Goal: Task Accomplishment & Management: Manage account settings

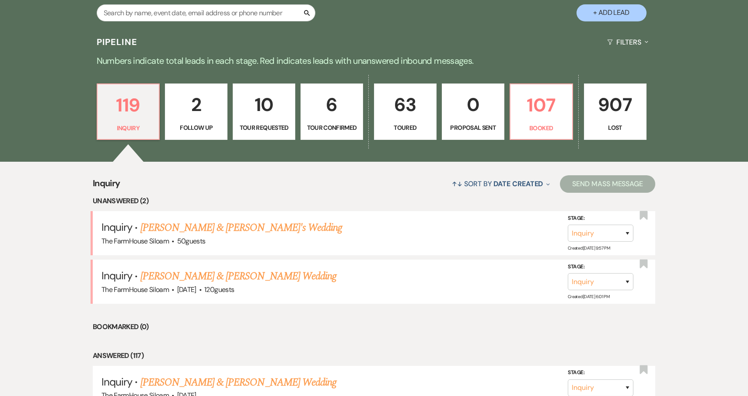
scroll to position [197, 0]
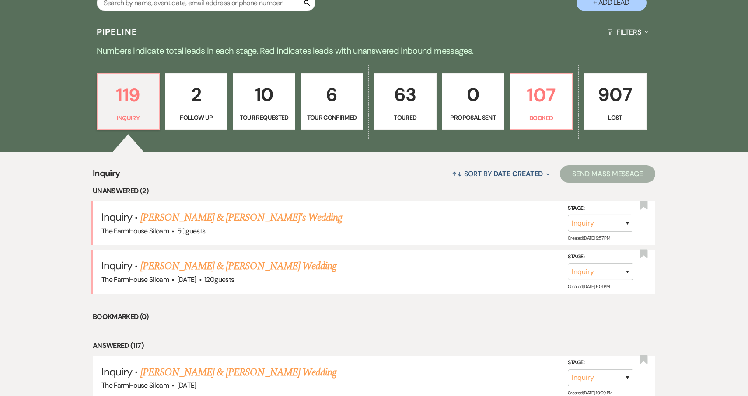
click at [329, 107] on p "6" at bounding box center [331, 94] width 51 height 29
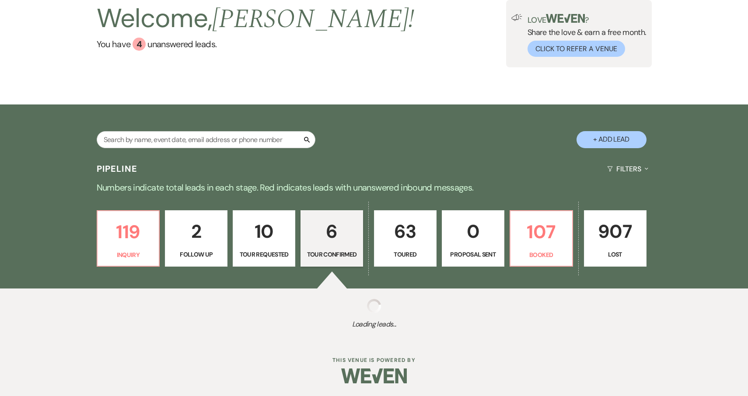
select select "4"
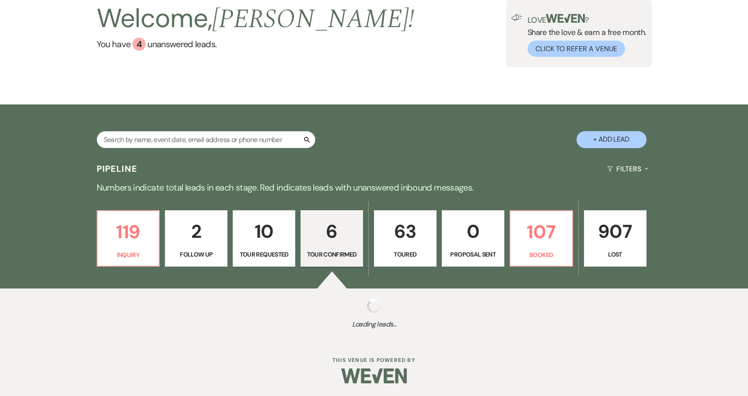
select select "4"
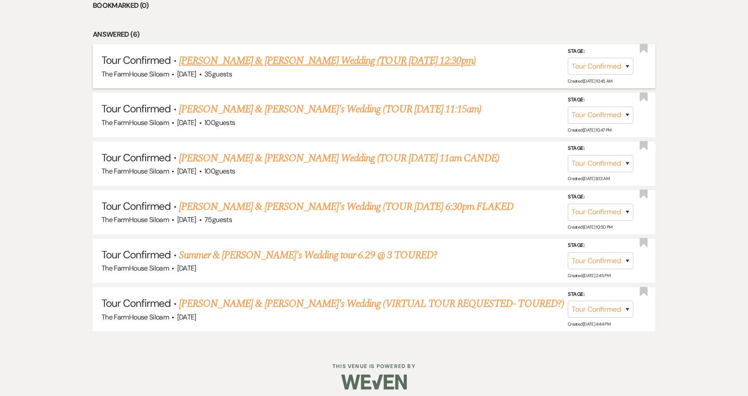
scroll to position [411, 0]
click at [249, 108] on link "Alex & Katy's Wedding (TOUR 9/20 11:15am)" at bounding box center [330, 110] width 302 height 16
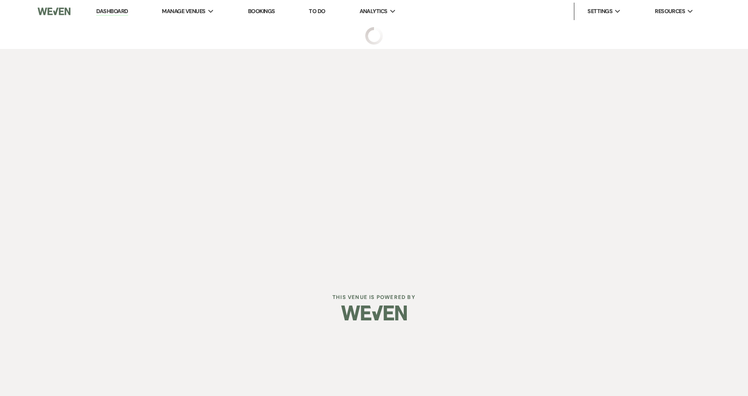
select select "4"
select select "5"
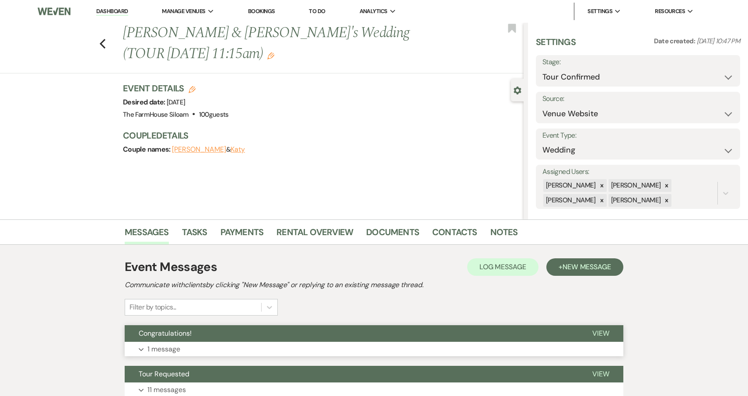
click at [168, 346] on p "1 message" at bounding box center [163, 349] width 33 height 11
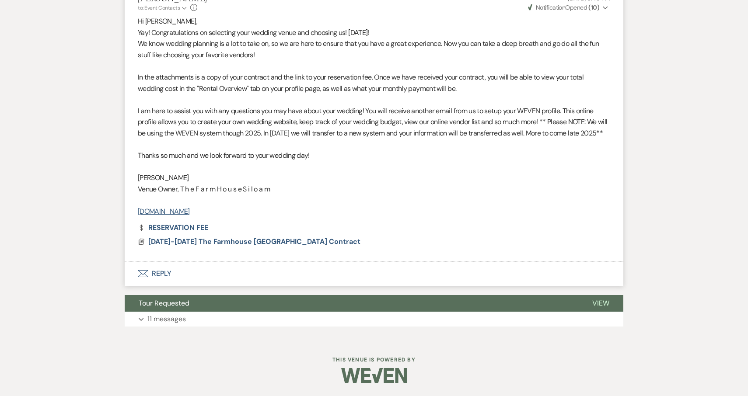
scroll to position [356, 0]
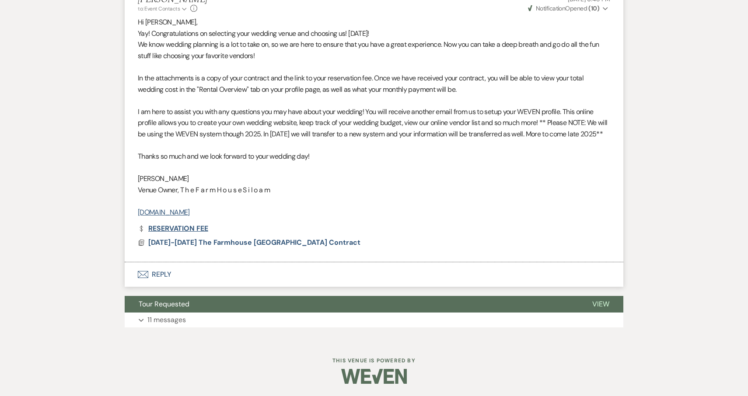
click at [192, 231] on link "Dollar Payment RESERVATION FEE" at bounding box center [173, 228] width 70 height 7
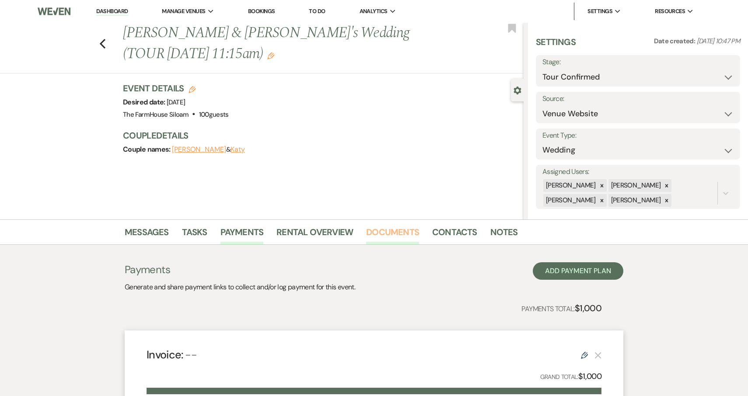
click at [386, 234] on link "Documents" at bounding box center [392, 234] width 53 height 19
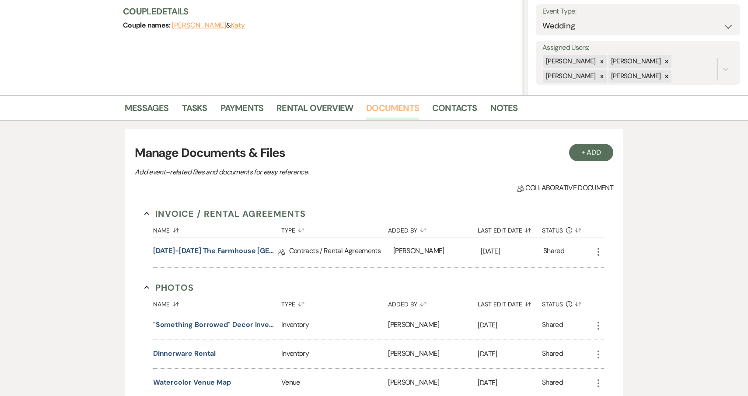
scroll to position [126, 0]
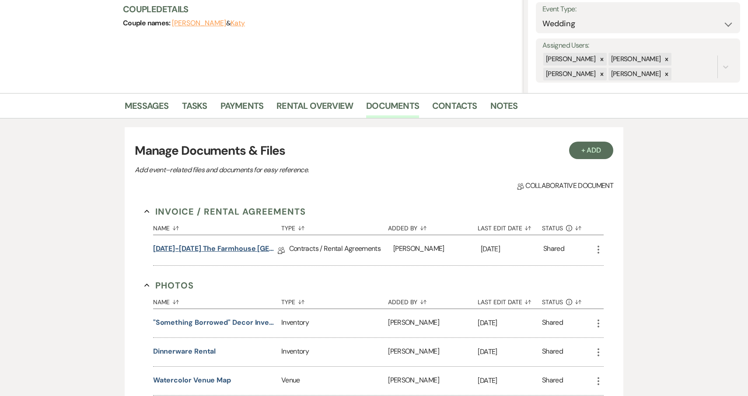
click at [191, 248] on link "[DATE]-[DATE] The Farmhouse [GEOGRAPHIC_DATA] Contract" at bounding box center [215, 251] width 125 height 14
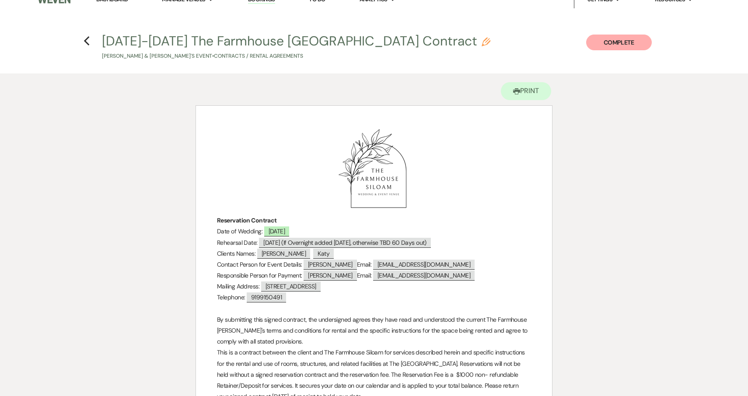
scroll to position [12, 0]
click at [272, 253] on span "[PERSON_NAME]" at bounding box center [283, 253] width 53 height 10
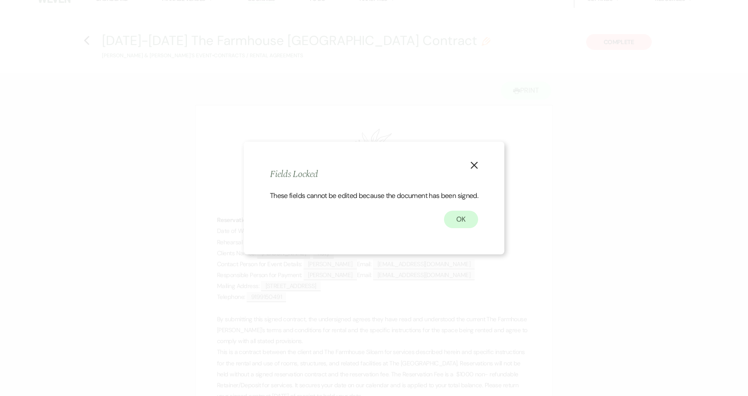
click at [463, 222] on button "OK" at bounding box center [461, 219] width 34 height 17
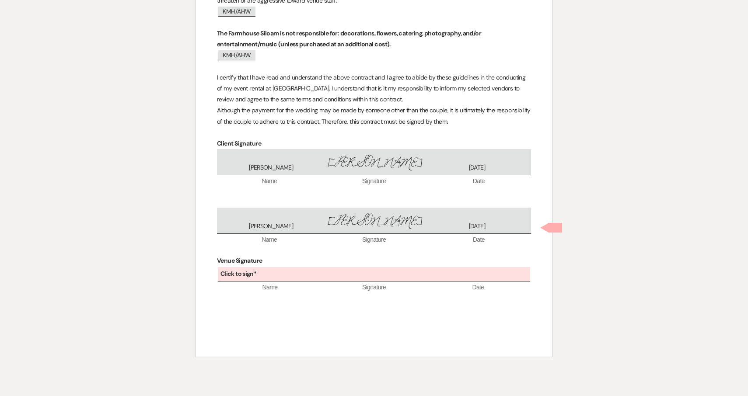
scroll to position [4454, 0]
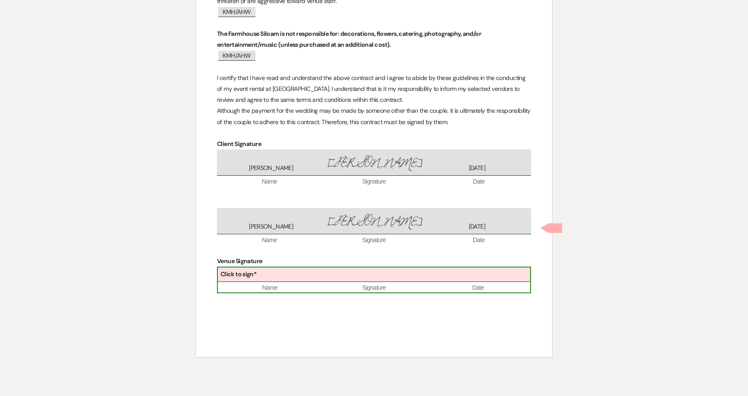
click at [310, 268] on div "Click to sign*" at bounding box center [374, 275] width 312 height 14
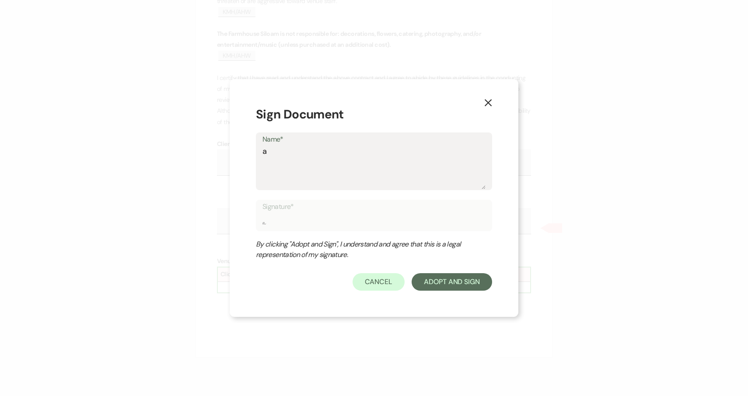
type textarea "a"
type input "a"
type textarea "am"
type input "am"
type textarea "ama"
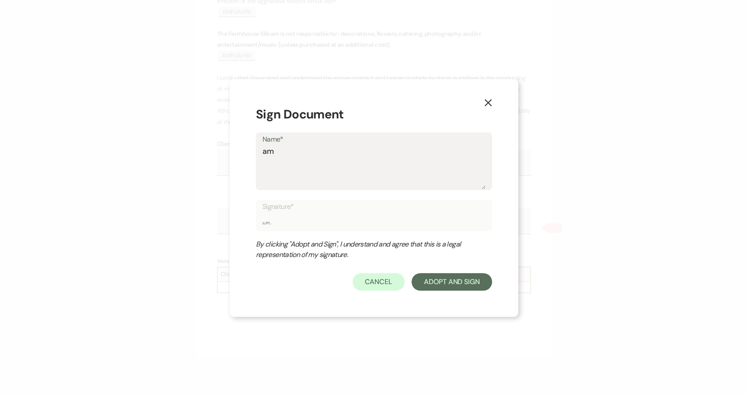
type input "ama"
type textarea "aman"
type input "aman"
type textarea "amand"
type input "amand"
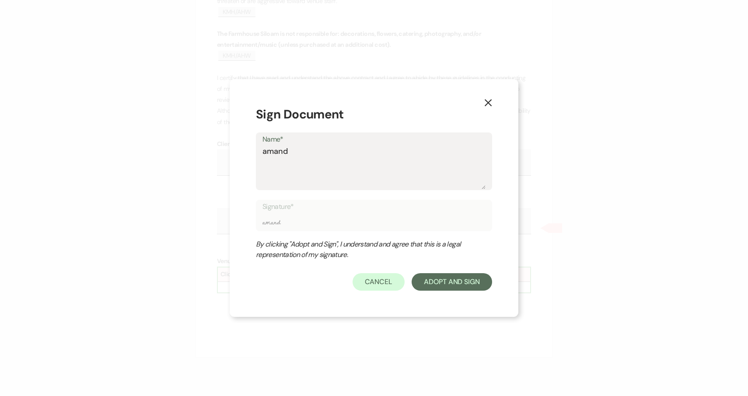
type textarea "amanda"
type input "amanda"
type textarea "Amanda"
type input "Amanda"
type textarea "Amanda d"
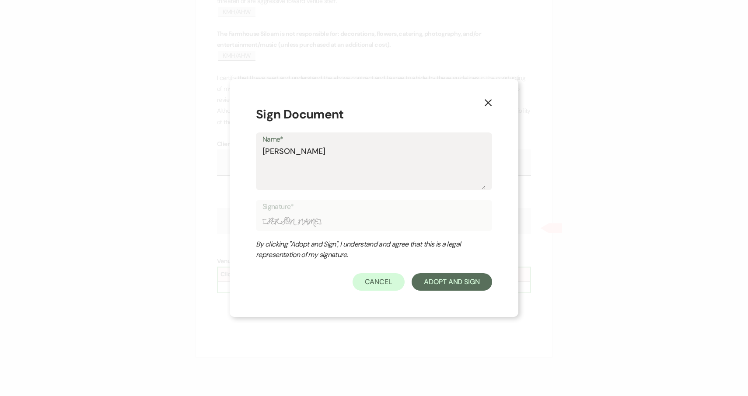
type input "Amanda d"
type textarea "Amanda da"
type input "Amanda da"
type textarea "Amanda dav"
type input "Amanda dav"
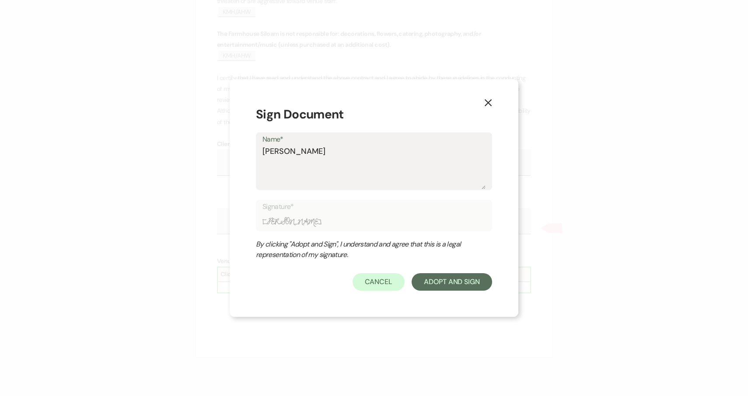
type textarea "Amanda davi"
type input "Amanda davi"
type textarea "Amanda david"
type input "Amanda david"
type textarea "Amanda davids"
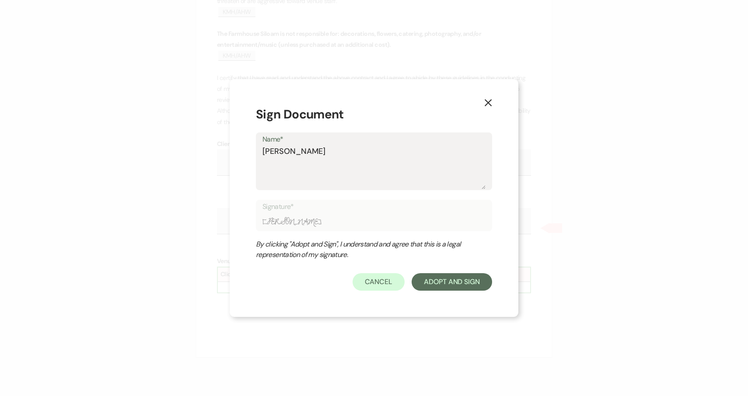
type input "Amanda davids"
type textarea "Amanda davidso"
type input "Amanda davidso"
type textarea "Amanda davidson"
type input "Amanda davidson"
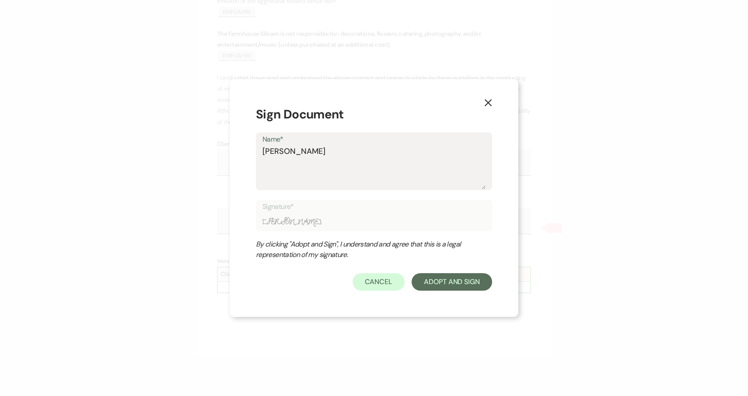
type textarea "Amanda Davidson"
type input "Amanda Davidson"
type textarea "[PERSON_NAME]"
click at [467, 284] on button "Adopt And Sign" at bounding box center [452, 281] width 80 height 17
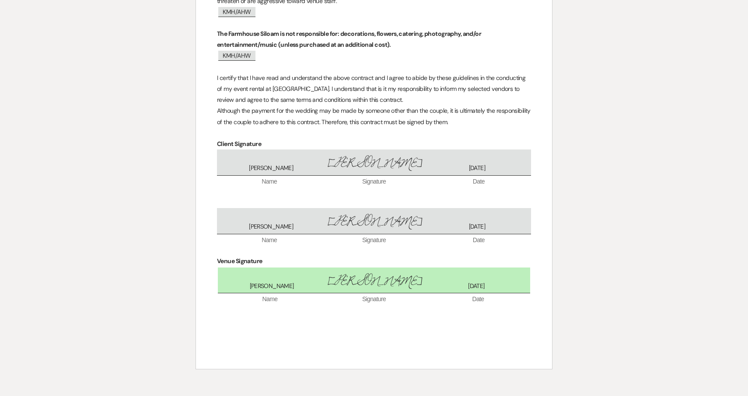
scroll to position [4492, 0]
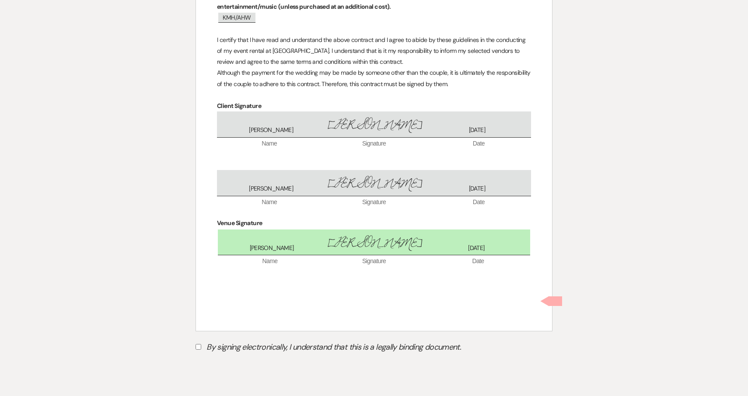
click at [199, 344] on input "By signing electronically, I understand that this is a legally binding document." at bounding box center [198, 347] width 6 height 6
checkbox input "true"
click at [227, 361] on button "Submit" at bounding box center [225, 369] width 61 height 16
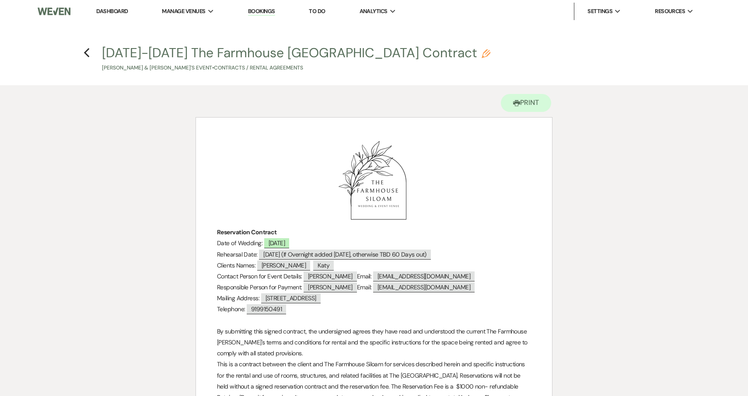
scroll to position [0, 0]
click at [85, 52] on use "button" at bounding box center [87, 53] width 6 height 10
select select "4"
select select "5"
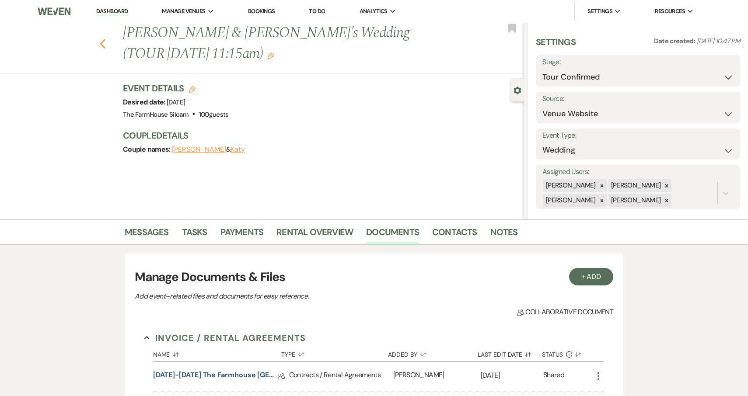
click at [103, 39] on use "button" at bounding box center [103, 44] width 6 height 10
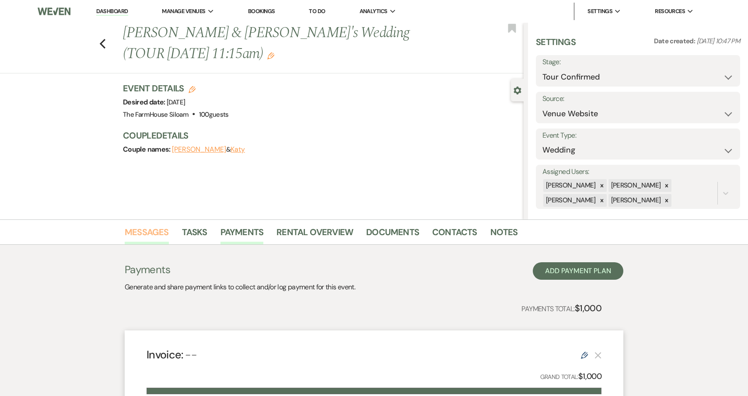
click at [137, 231] on link "Messages" at bounding box center [147, 234] width 44 height 19
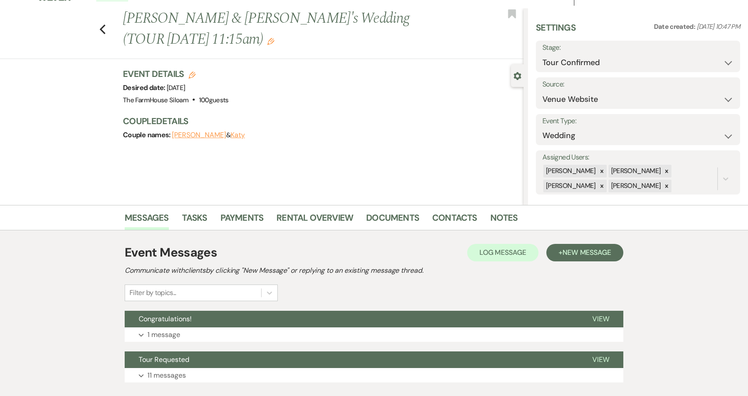
scroll to position [16, 0]
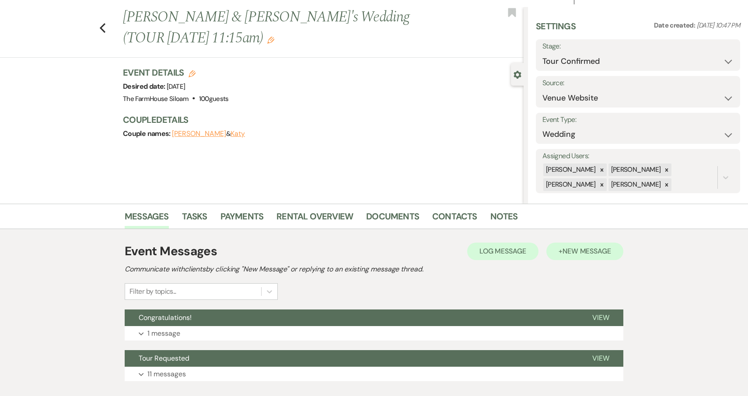
click at [571, 254] on span "New Message" at bounding box center [586, 251] width 49 height 9
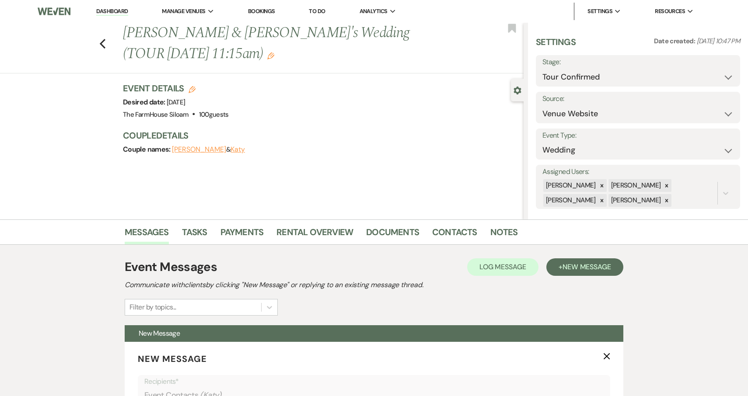
scroll to position [0, 0]
select select "7"
click at [722, 73] on button "Save" at bounding box center [718, 70] width 43 height 17
select select "1"
select select "468"
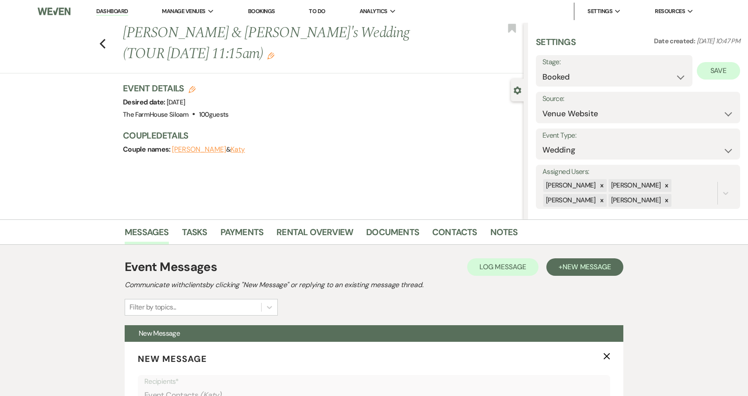
select select "eventDateAnd"
select select "false"
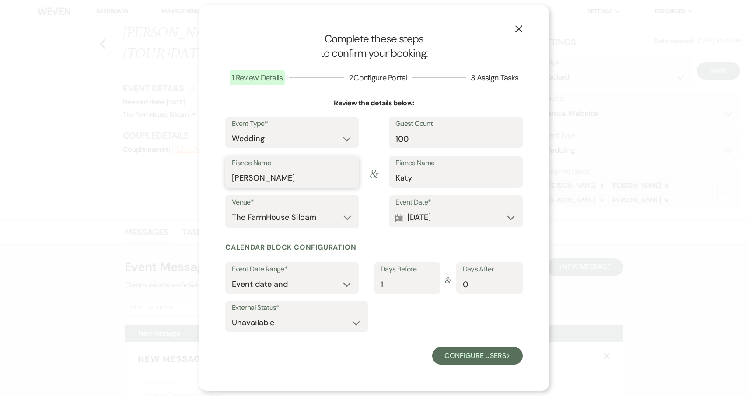
click at [296, 178] on input "[PERSON_NAME]" at bounding box center [292, 178] width 121 height 17
click at [471, 356] on button "Configure users Next" at bounding box center [477, 355] width 91 height 17
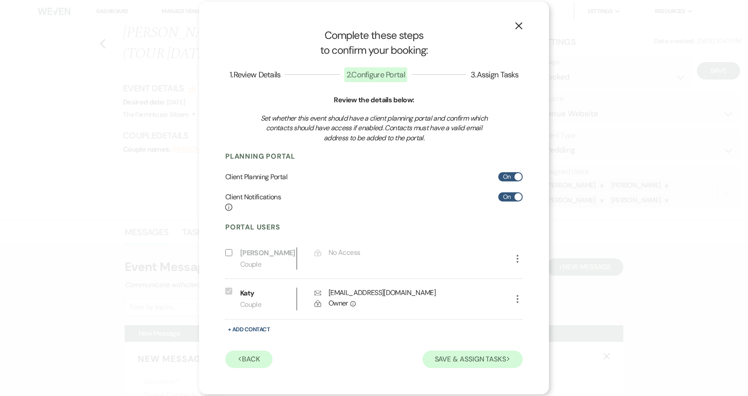
click at [468, 358] on button "Save & Assign Tasks Next" at bounding box center [472, 359] width 100 height 17
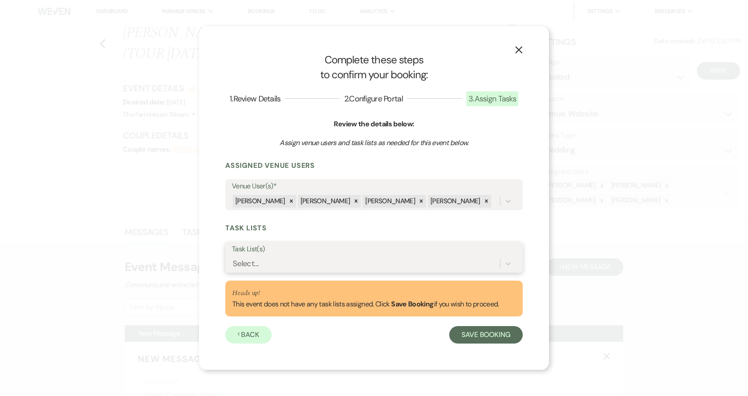
click at [381, 263] on div "Select..." at bounding box center [366, 263] width 268 height 15
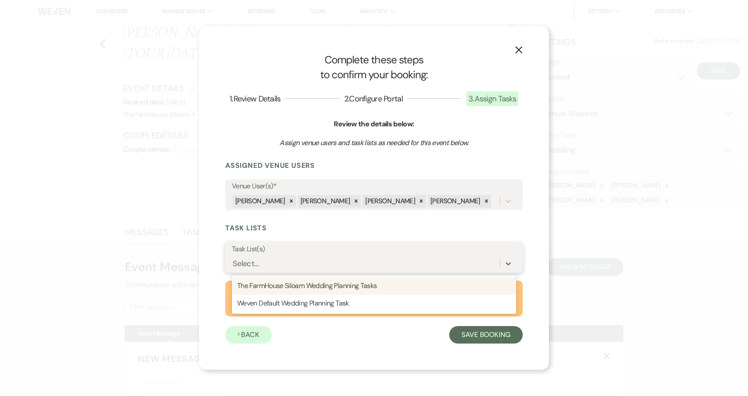
click at [364, 288] on div "The FarmHouse Siloam Wedding Planning Tasks" at bounding box center [374, 285] width 284 height 17
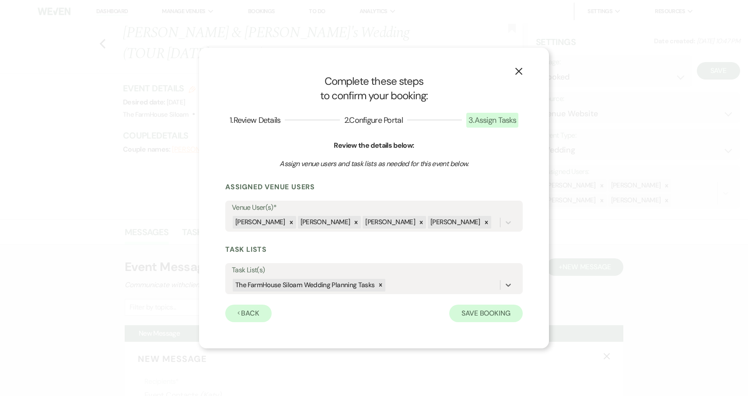
click at [491, 314] on button "Save Booking" at bounding box center [485, 313] width 73 height 17
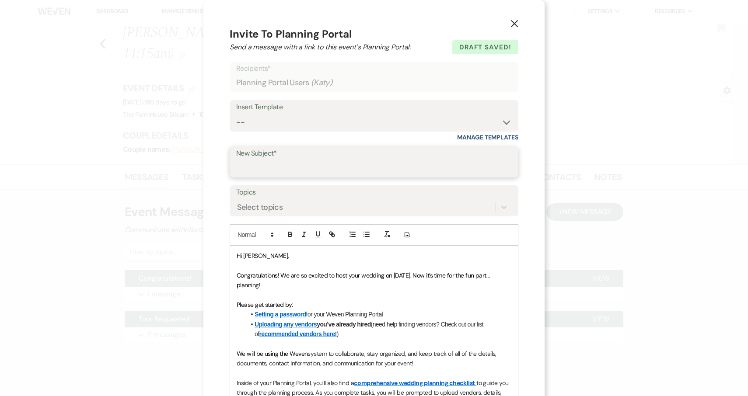
click at [275, 168] on input "New Subject*" at bounding box center [374, 168] width 276 height 17
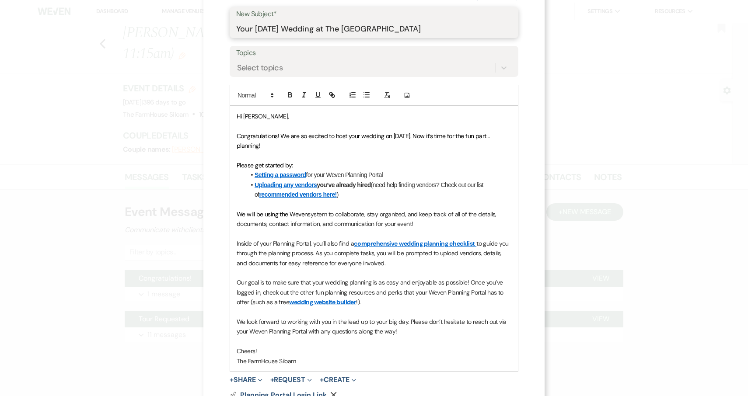
scroll to position [142, 0]
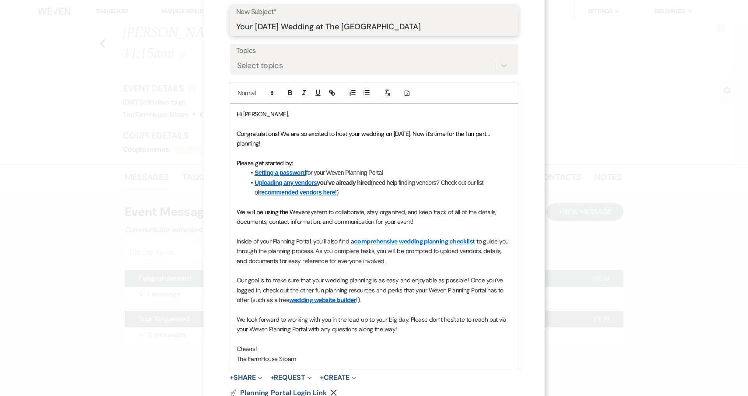
type input "Your 10/23/2026 Wedding at The Farmhouse Siloam"
click at [429, 219] on p "We will be using the Weven system to collaborate, stay organized, and keep trac…" at bounding box center [374, 217] width 275 height 20
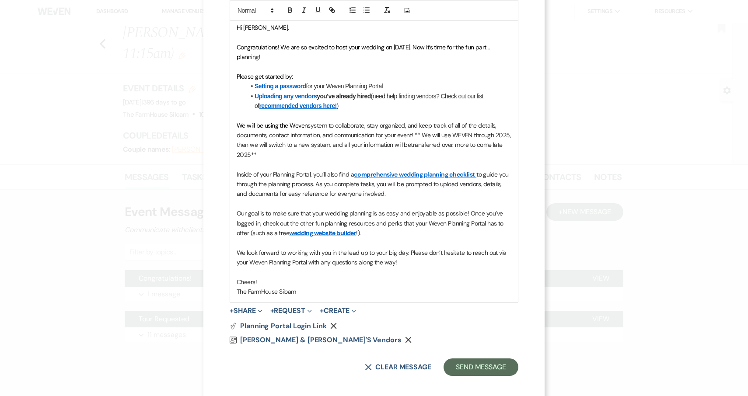
scroll to position [228, 0]
click at [253, 308] on button "+ Share Expand" at bounding box center [246, 311] width 33 height 7
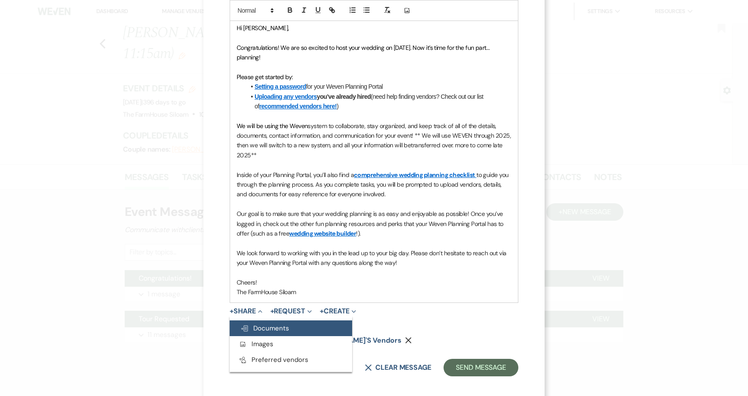
click at [267, 324] on span "Doc Upload Documents" at bounding box center [264, 328] width 49 height 9
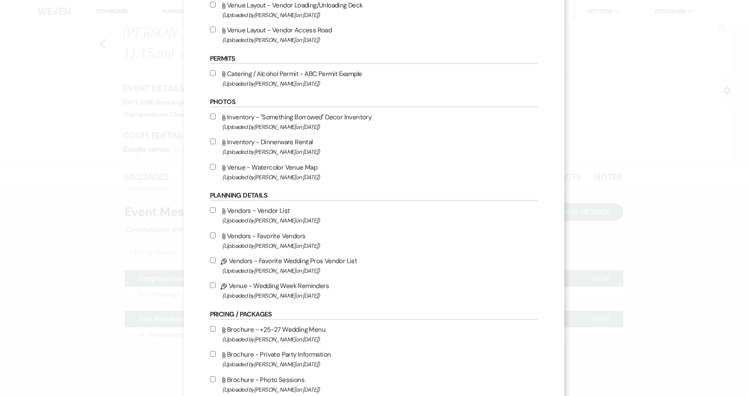
scroll to position [430, 0]
click at [216, 262] on input "Pencil Vendors - Favorite Wedding Pros Vendor List (Uploaded by Jena Penner on …" at bounding box center [213, 260] width 6 height 6
checkbox input "true"
click at [216, 237] on input "Attach File Vendors - Favorite Vendors (Uploaded by Amanda Davidson on Dec 10th…" at bounding box center [213, 235] width 6 height 6
checkbox input "true"
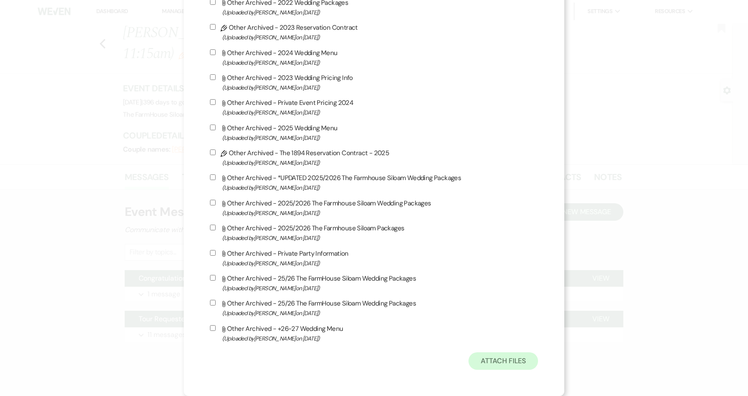
scroll to position [948, 0]
click at [503, 362] on button "Attach Files" at bounding box center [503, 361] width 70 height 17
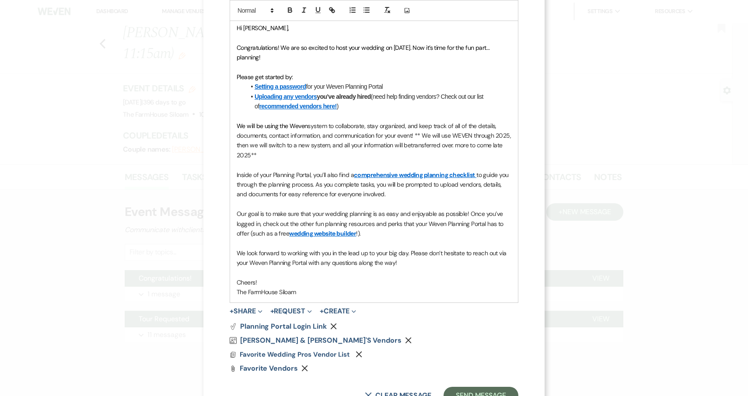
scroll to position [214, 0]
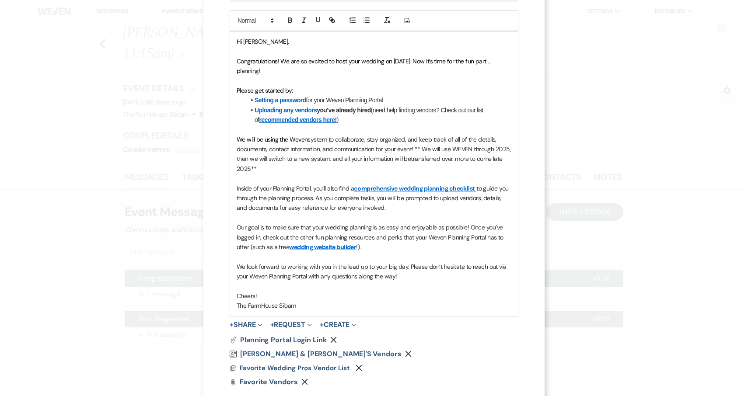
click at [375, 252] on p at bounding box center [374, 257] width 275 height 10
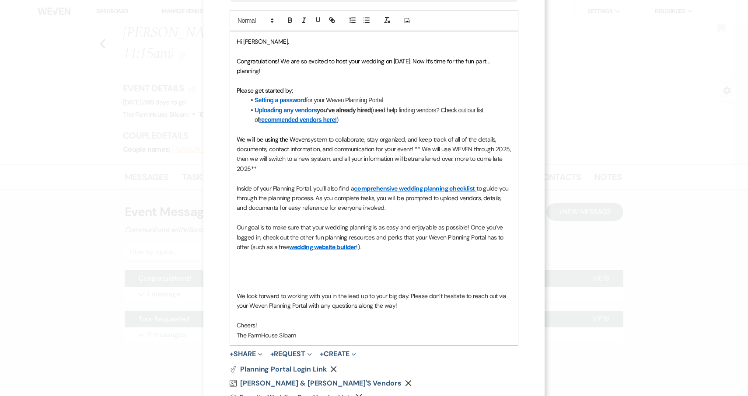
click at [271, 262] on p at bounding box center [374, 267] width 275 height 10
click at [293, 262] on p "Feel Free to connect t with our coordinator Jena to discuss vendors/ all-inclus…" at bounding box center [374, 267] width 275 height 10
drag, startPoint x: 293, startPoint y: 262, endPoint x: 476, endPoint y: 262, distance: 182.8
click at [476, 262] on p "Feel Free to connect with our coordinator Jena to discuss vendors/ all-inclusiv…" at bounding box center [374, 267] width 275 height 10
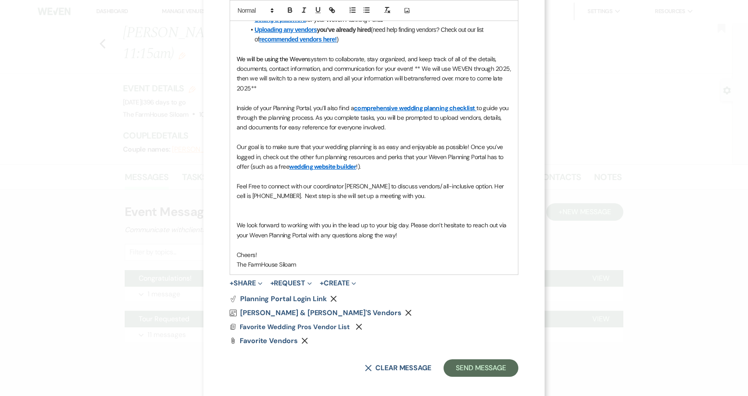
scroll to position [294, 0]
click at [482, 360] on button "Send Message" at bounding box center [480, 368] width 75 height 17
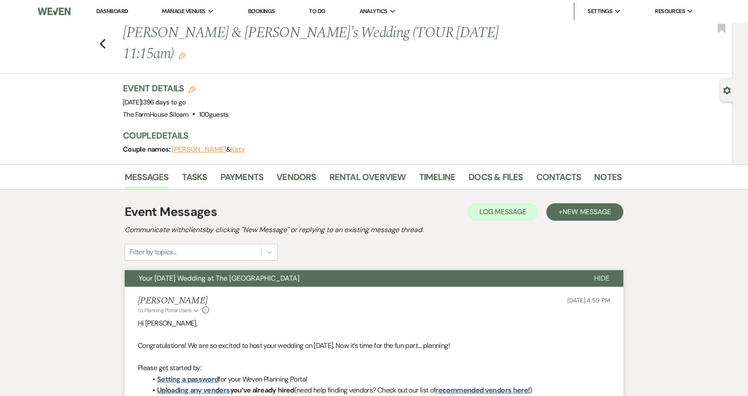
scroll to position [0, 0]
click at [103, 39] on use "button" at bounding box center [103, 44] width 6 height 10
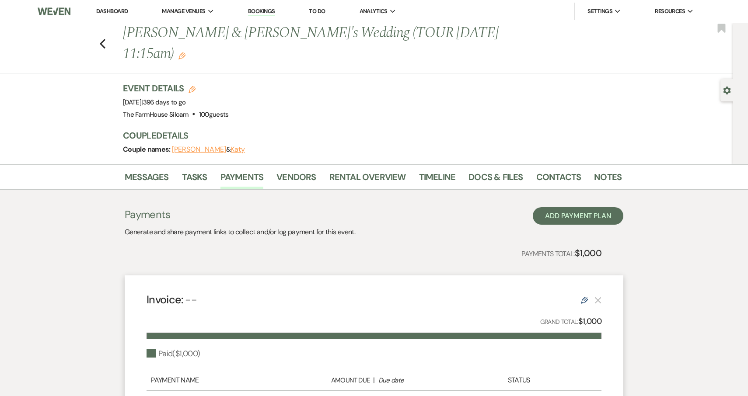
click at [106, 33] on div "Previous [PERSON_NAME] & [PERSON_NAME]'s Wedding (TOUR [DATE] 11:15am) Edit Boo…" at bounding box center [364, 48] width 737 height 51
click at [101, 39] on use "button" at bounding box center [103, 44] width 6 height 10
click at [103, 38] on icon "Previous" at bounding box center [102, 43] width 7 height 10
click at [114, 7] on li "Dashboard" at bounding box center [112, 11] width 40 height 17
click at [115, 9] on link "Dashboard" at bounding box center [111, 10] width 31 height 7
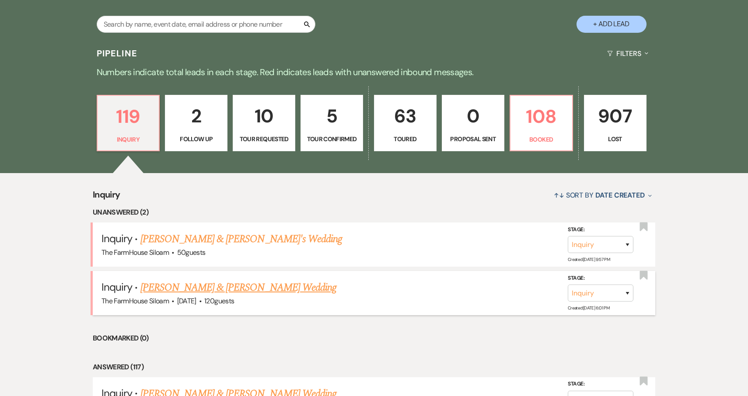
click at [133, 306] on li "Inquiry · [PERSON_NAME] & [PERSON_NAME] Wedding The FarmHouse Siloam · [DATE] ·…" at bounding box center [374, 293] width 562 height 44
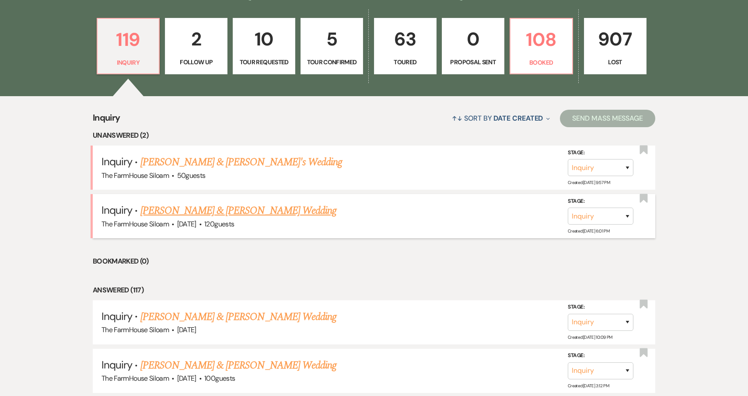
scroll to position [257, 0]
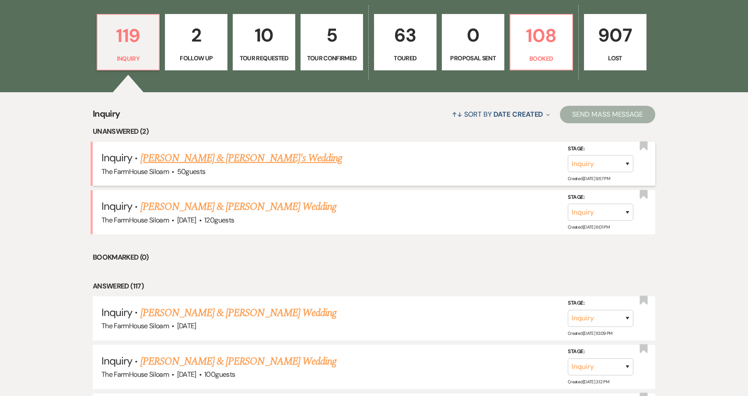
click at [182, 157] on link "[PERSON_NAME] & [PERSON_NAME]'s Wedding" at bounding box center [241, 158] width 202 height 16
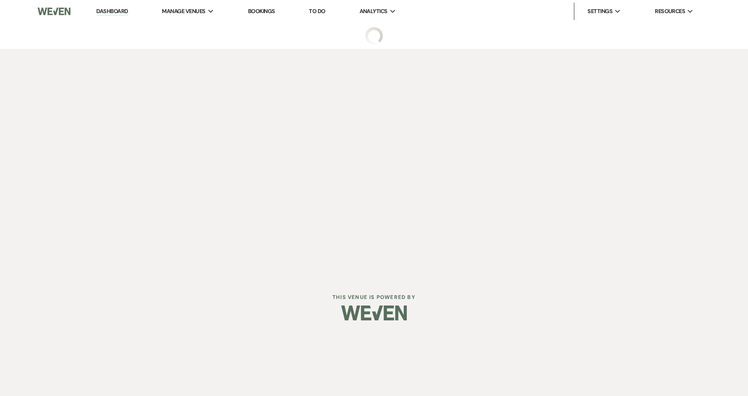
select select "5"
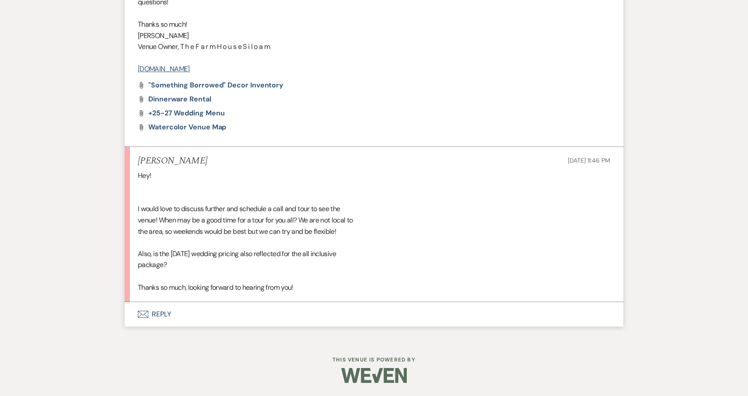
scroll to position [720, 0]
click at [162, 314] on button "Envelope Reply" at bounding box center [374, 314] width 499 height 24
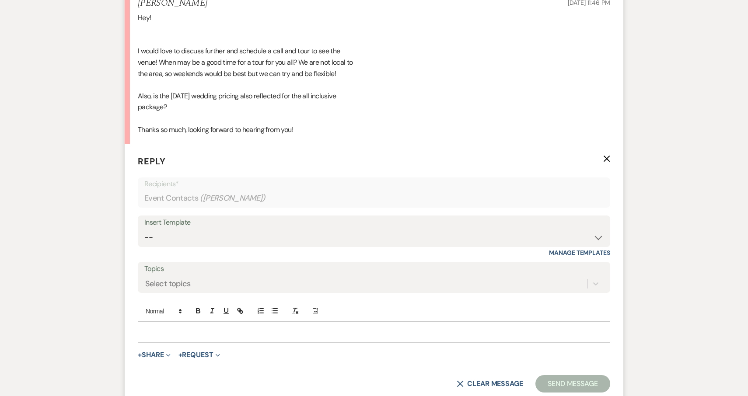
scroll to position [887, 0]
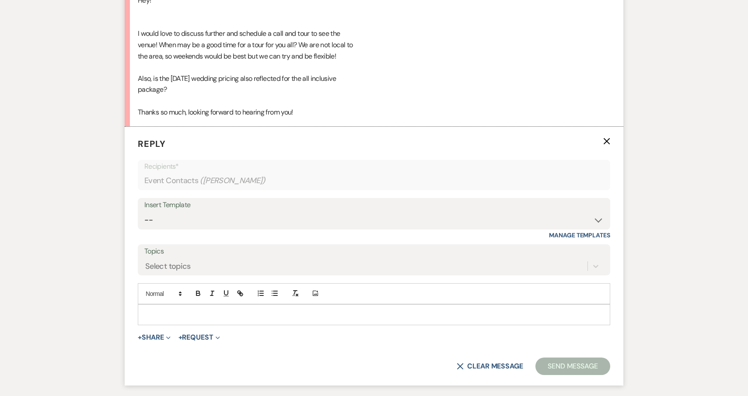
click at [173, 314] on div at bounding box center [373, 315] width 471 height 20
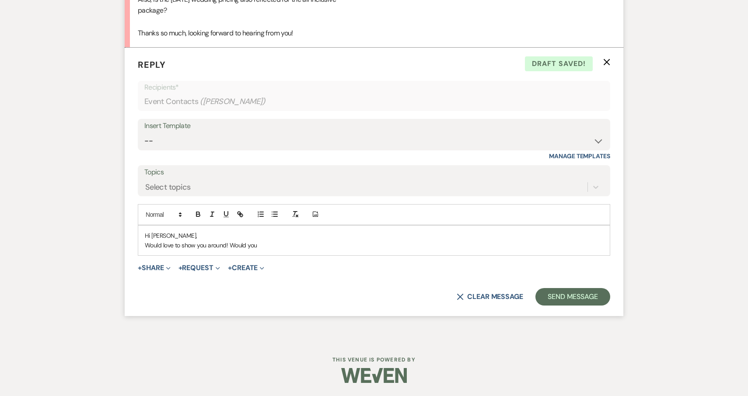
scroll to position [973, 0]
drag, startPoint x: 289, startPoint y: 248, endPoint x: 230, endPoint y: 246, distance: 58.2
click at [230, 246] on p "Would love to show you around! Would you be available [DATE]" at bounding box center [374, 246] width 458 height 10
click at [398, 248] on p "Would love to show you around! Our next weekend availability is [DATE]" at bounding box center [374, 246] width 458 height 10
click at [415, 246] on p "Would love to show you around! Our next weekend availability is [DATE] 11:45am,…" at bounding box center [374, 246] width 458 height 10
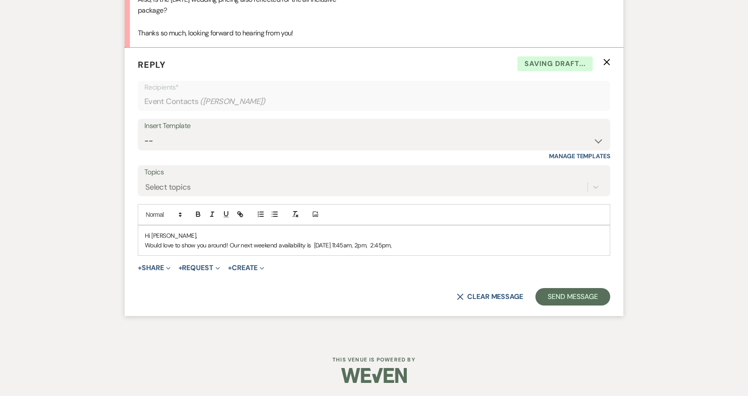
click at [457, 247] on p "Would love to show you around! Our next weekend availability is [DATE] 11:45am,…" at bounding box center [374, 246] width 458 height 10
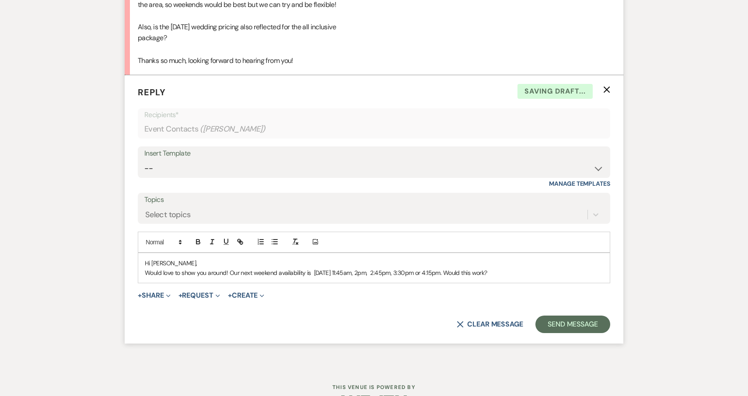
scroll to position [937, 0]
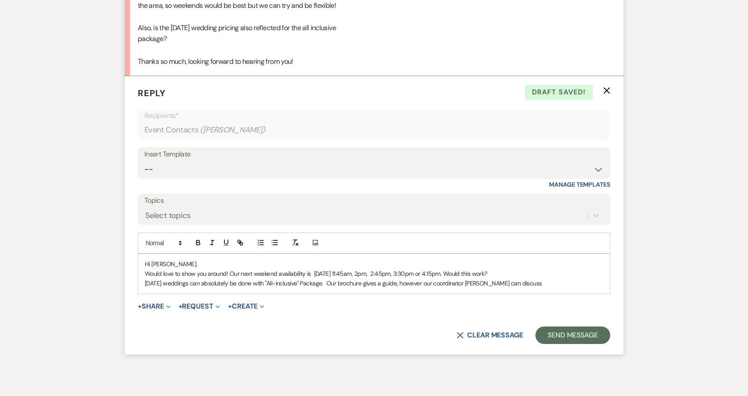
click at [305, 279] on p "Would love to show you around! Our next weekend availability is [DATE] 11:45am,…" at bounding box center [374, 274] width 458 height 10
click at [548, 279] on p "Would love to show you around! Our next weekend availability for a tour is [DAT…" at bounding box center [374, 274] width 458 height 10
click at [550, 288] on p "[DATE] weddings can absolutely be done with "All-inclusive" Package. Our brochu…" at bounding box center [374, 284] width 458 height 10
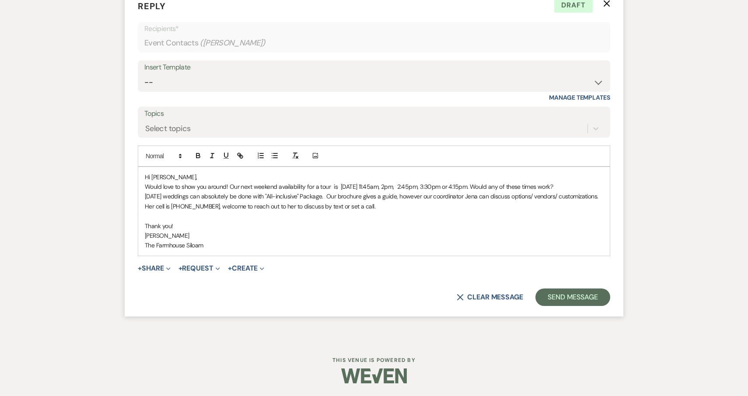
scroll to position [1027, 0]
click at [591, 306] on button "Send Message" at bounding box center [572, 296] width 75 height 17
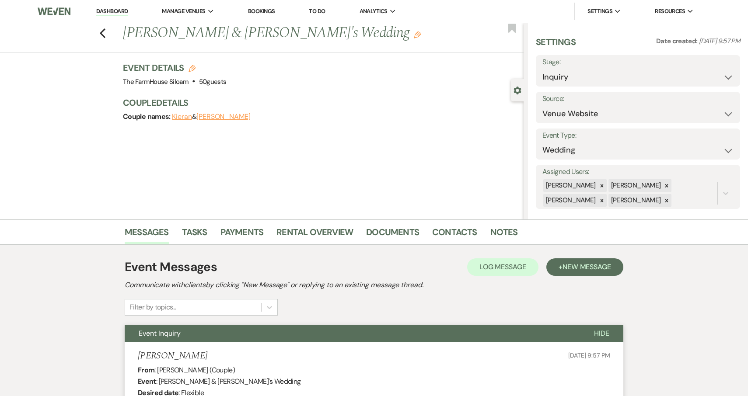
scroll to position [0, 0]
select select "2"
click at [713, 71] on button "Save" at bounding box center [718, 70] width 43 height 17
click at [414, 36] on icon "Edit" at bounding box center [417, 34] width 7 height 7
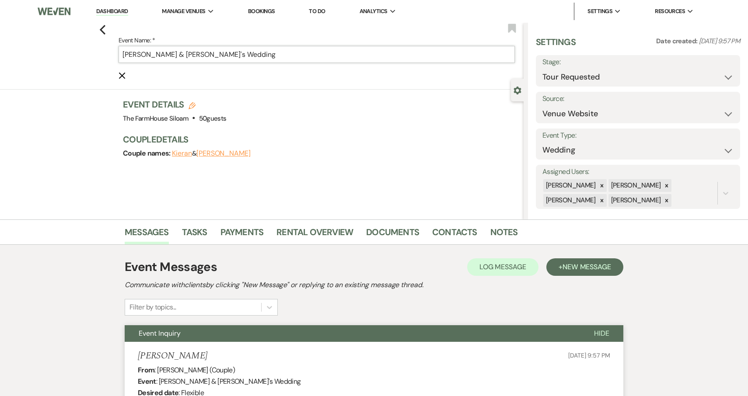
click at [265, 55] on input "Kieran & Katherine's Wedding" at bounding box center [317, 54] width 396 height 17
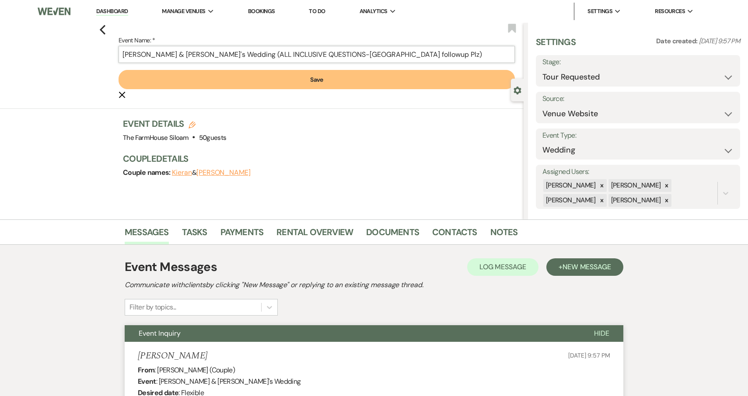
type input "[PERSON_NAME] & [PERSON_NAME]'s Wedding (ALL INCLUSIVE QUESTIONS-[GEOGRAPHIC_DA…"
click at [283, 78] on button "Save" at bounding box center [317, 79] width 396 height 19
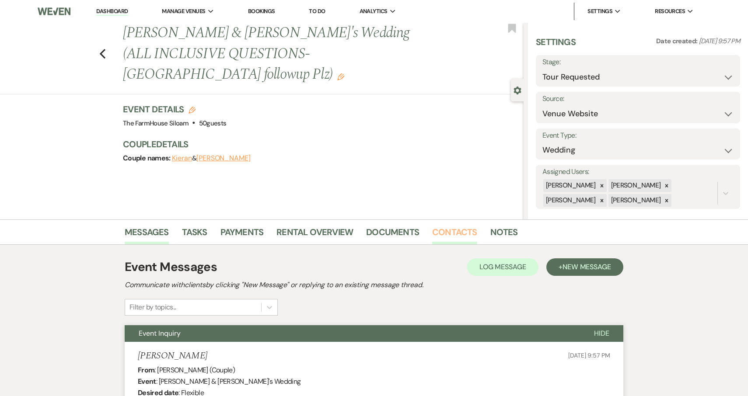
click at [452, 231] on link "Contacts" at bounding box center [454, 234] width 45 height 19
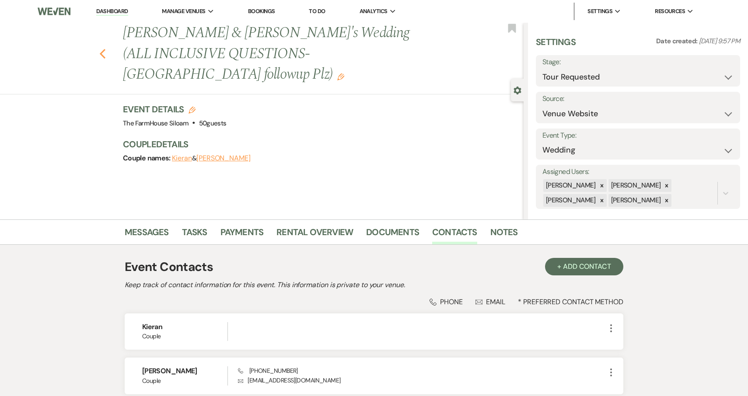
click at [105, 49] on icon "Previous" at bounding box center [102, 54] width 7 height 10
select select "2"
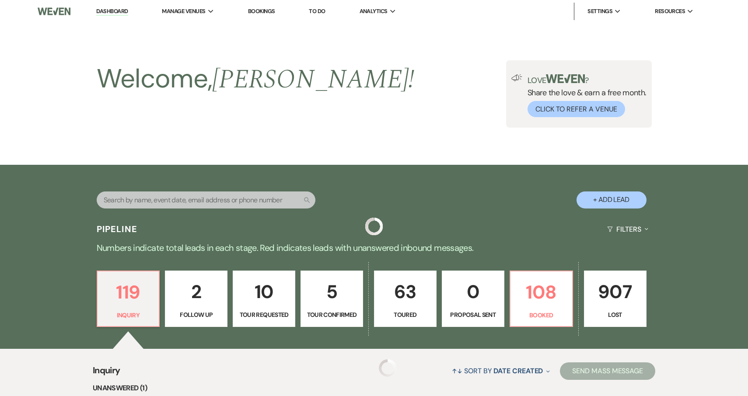
scroll to position [257, 0]
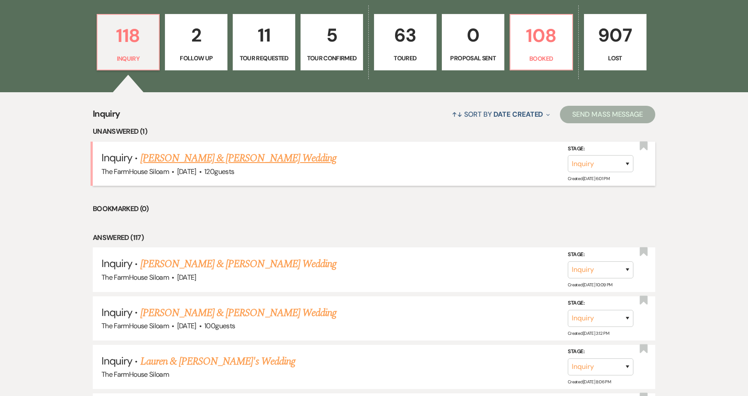
click at [177, 158] on link "[PERSON_NAME] & [PERSON_NAME] Wedding" at bounding box center [238, 158] width 196 height 16
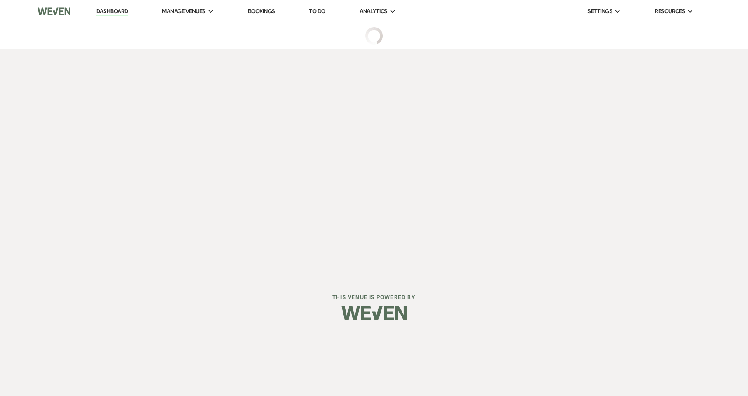
select select "5"
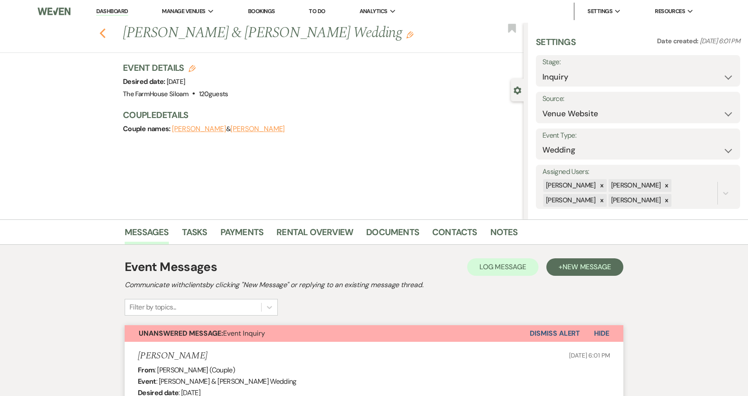
click at [103, 33] on icon "Previous" at bounding box center [102, 33] width 7 height 10
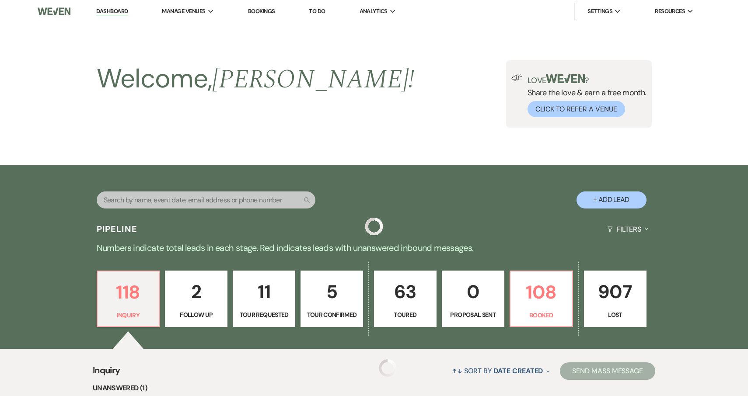
scroll to position [257, 0]
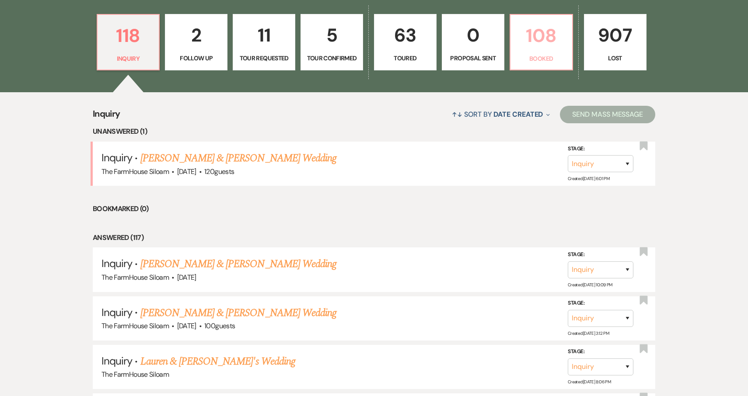
click at [546, 52] on link "108 Booked" at bounding box center [541, 42] width 63 height 57
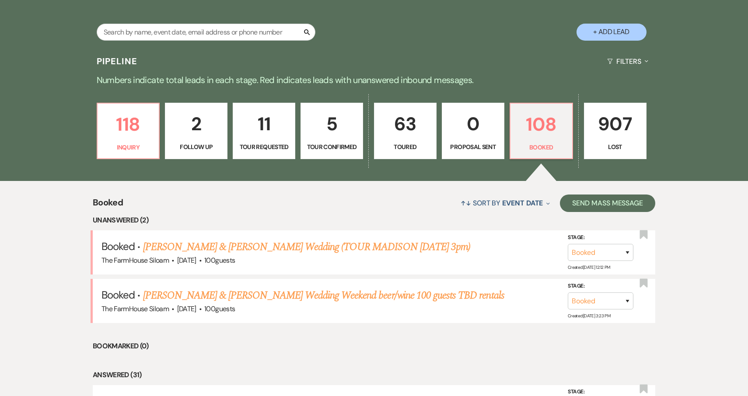
scroll to position [178, 0]
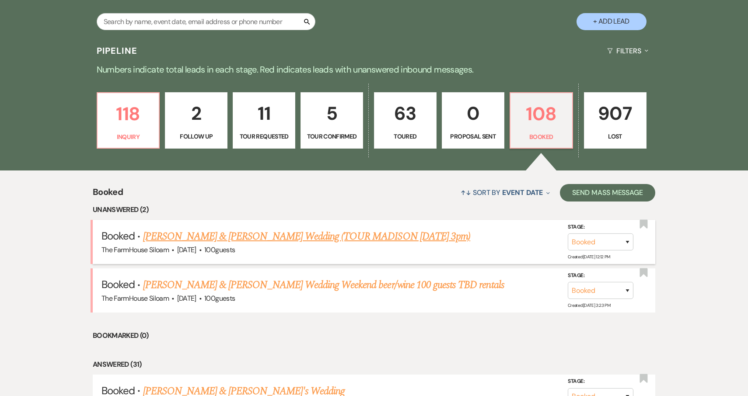
click at [340, 236] on link "Trevor & Sara Lopez's Wedding (TOUR MADISON 7/6 3pm)" at bounding box center [307, 237] width 328 height 16
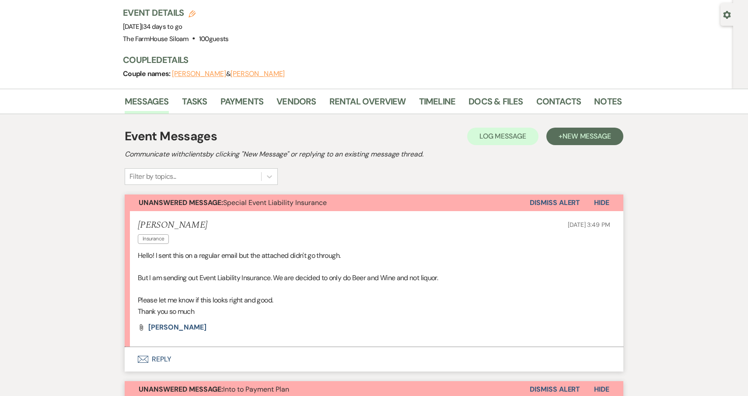
scroll to position [80, 0]
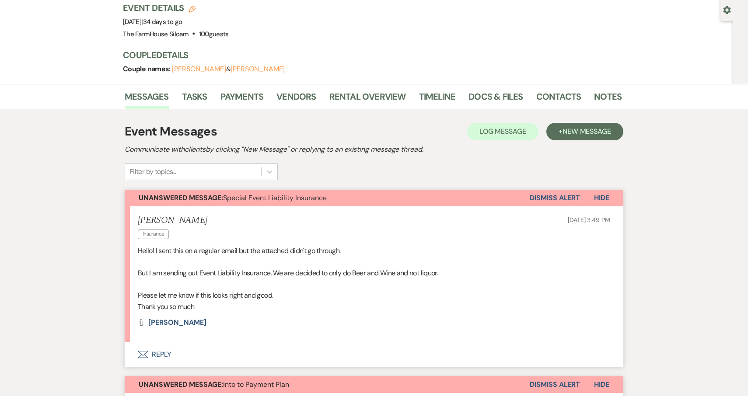
click at [163, 342] on button "Envelope Reply" at bounding box center [374, 354] width 499 height 24
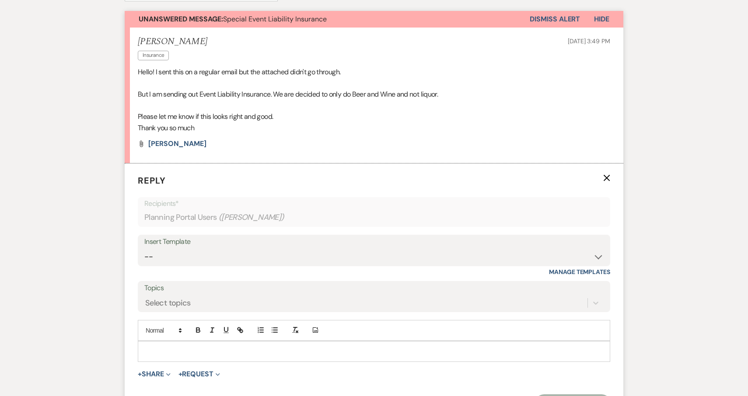
scroll to position [331, 0]
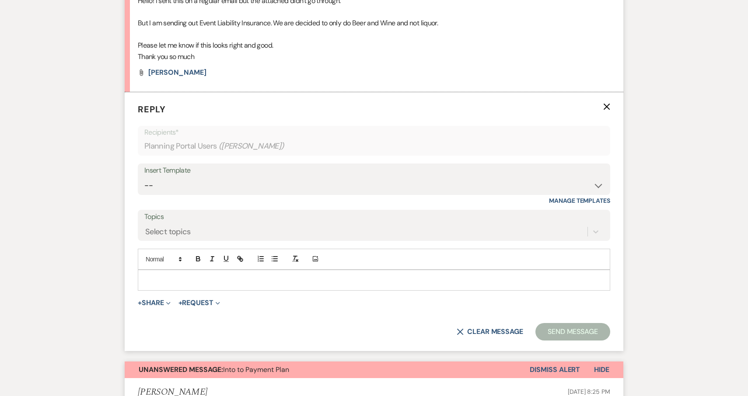
click at [174, 276] on p at bounding box center [374, 281] width 458 height 10
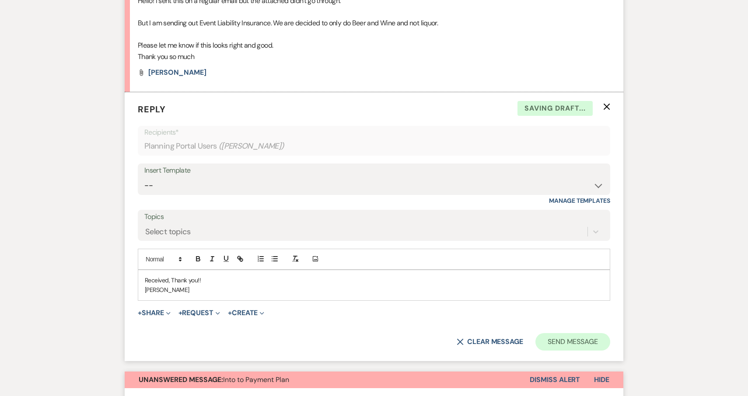
click at [580, 333] on button "Send Message" at bounding box center [572, 341] width 75 height 17
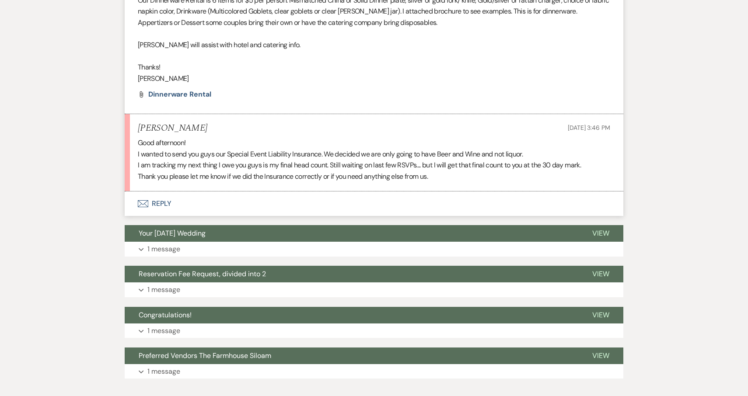
scroll to position [1340, 0]
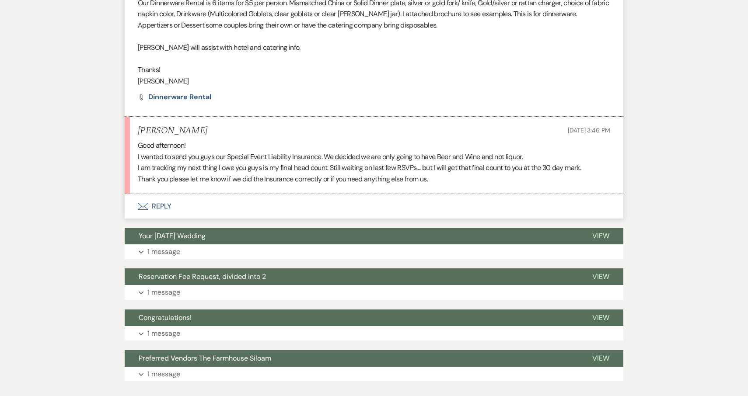
click at [157, 194] on button "Envelope Reply" at bounding box center [374, 206] width 499 height 24
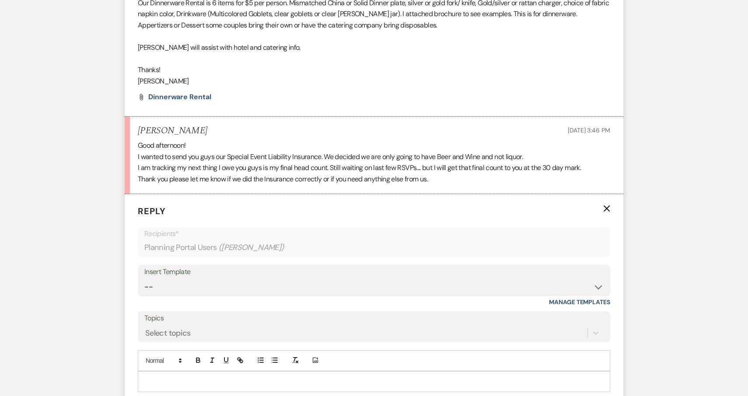
scroll to position [1424, 0]
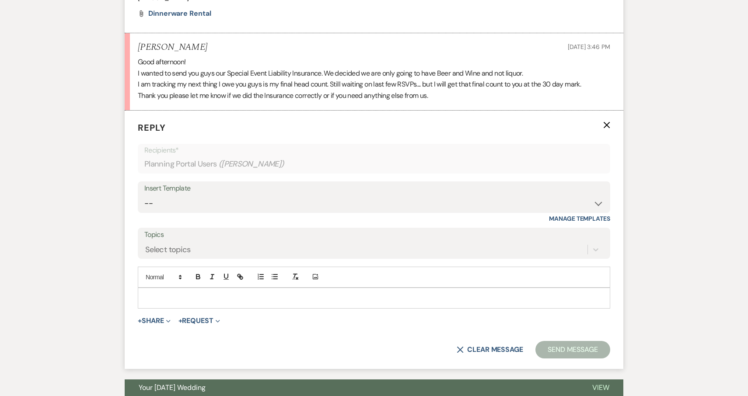
click at [153, 293] on p at bounding box center [374, 298] width 458 height 10
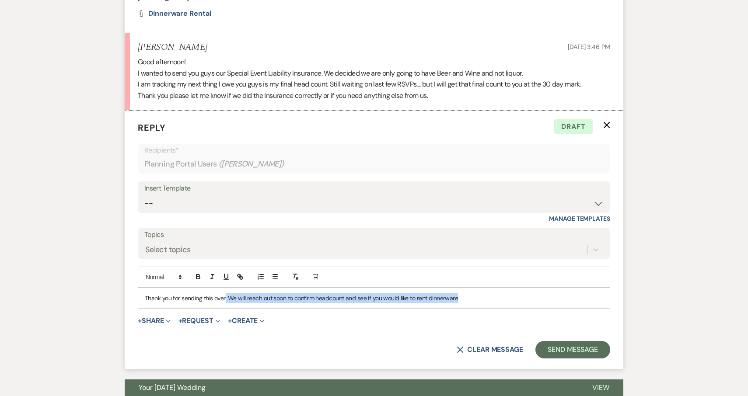
drag, startPoint x: 464, startPoint y: 253, endPoint x: 226, endPoint y: 258, distance: 238.4
click at [226, 293] on p "Thank you for sending this over. We will reach out soon to confirm headcount an…" at bounding box center [374, 298] width 458 height 10
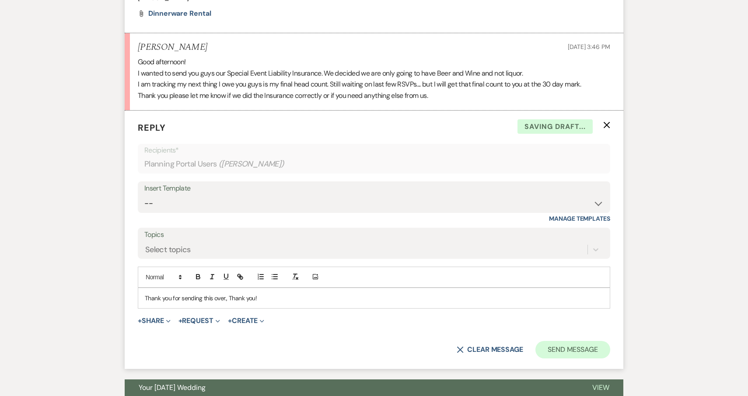
click at [585, 341] on button "Send Message" at bounding box center [572, 349] width 75 height 17
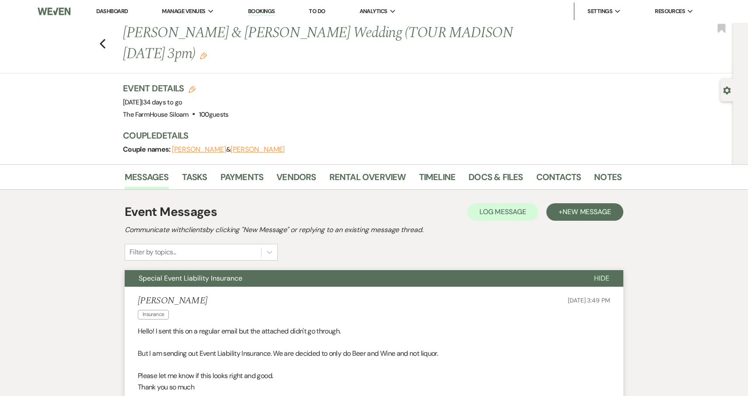
scroll to position [0, 0]
click at [102, 38] on icon "Previous" at bounding box center [102, 43] width 7 height 10
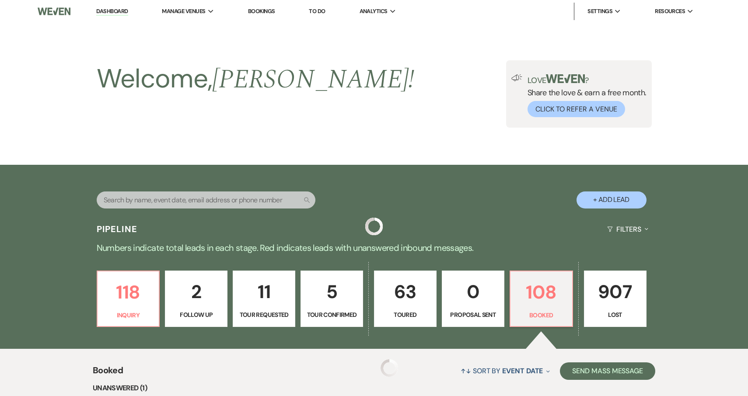
scroll to position [178, 0]
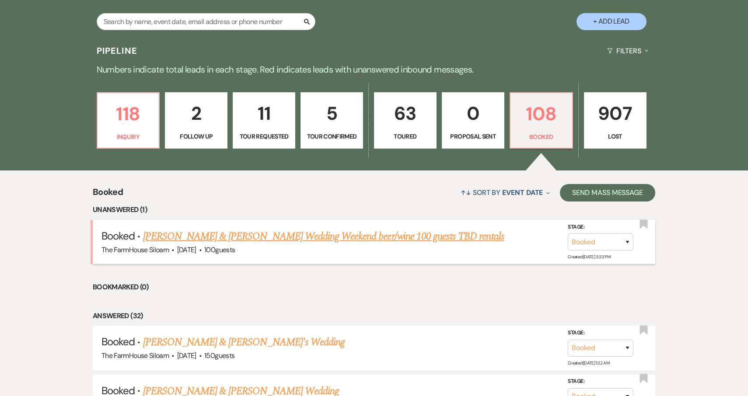
click at [332, 233] on link "Taylor & Quade’s Wedding Weekend beer/wine 100 guests TBD rentals" at bounding box center [323, 237] width 361 height 16
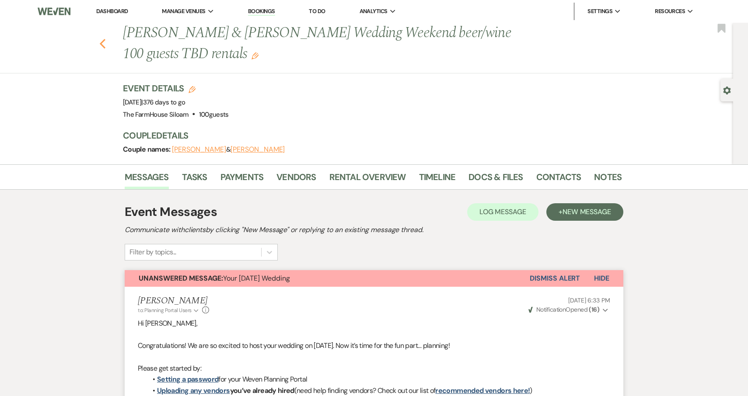
click at [102, 43] on icon "Previous" at bounding box center [102, 43] width 7 height 10
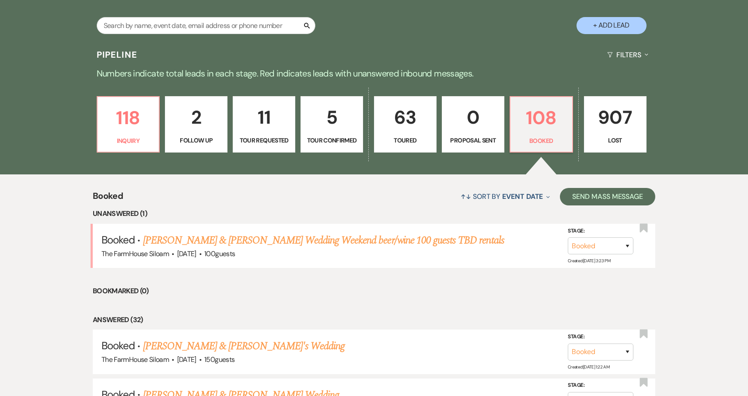
scroll to position [173, 0]
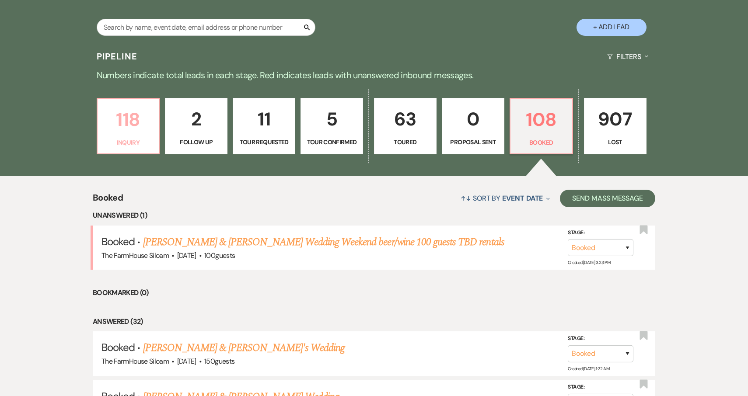
click at [134, 120] on p "118" at bounding box center [128, 119] width 51 height 29
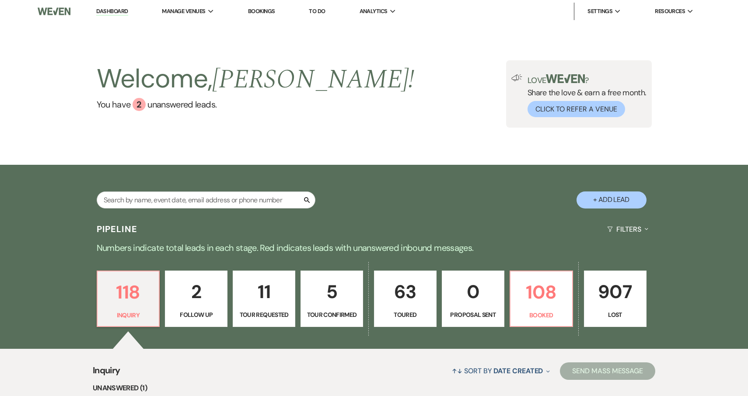
click at [274, 309] on link "11 Tour Requested" at bounding box center [264, 299] width 63 height 57
select select "2"
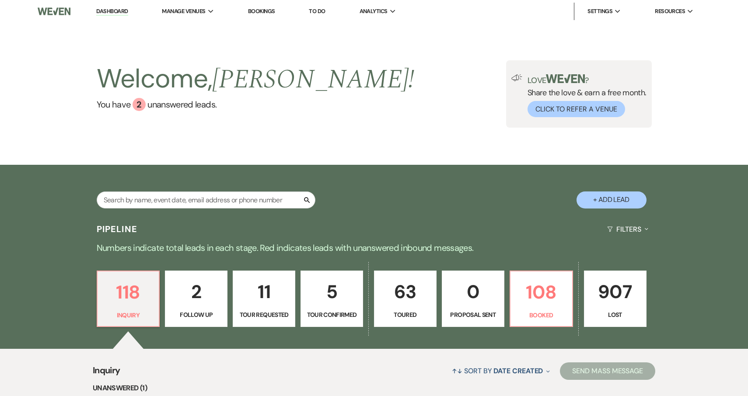
select select "2"
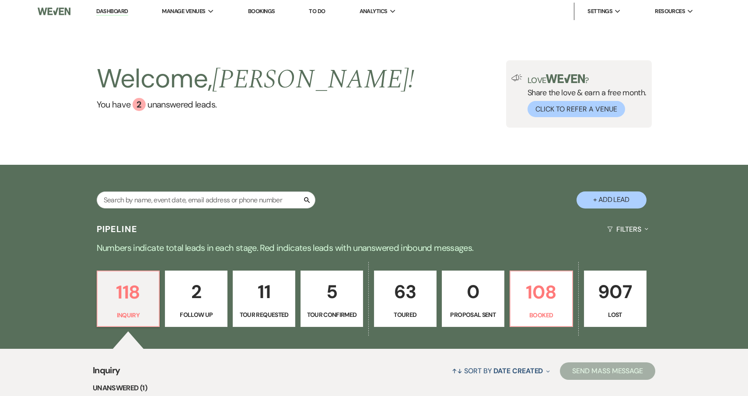
select select "2"
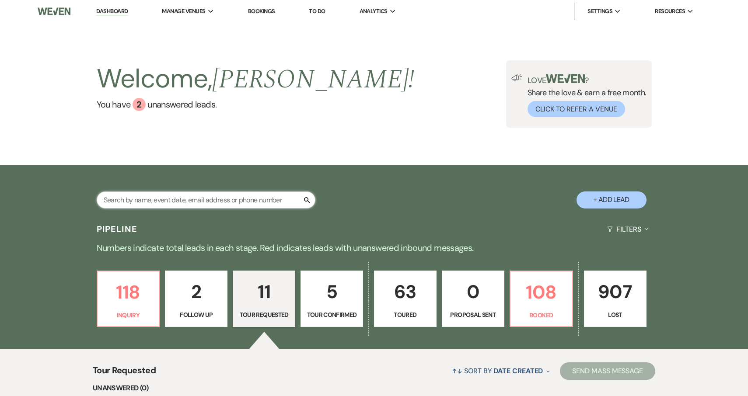
click at [219, 199] on input "text" at bounding box center [206, 200] width 219 height 17
type input "shannon"
select select "8"
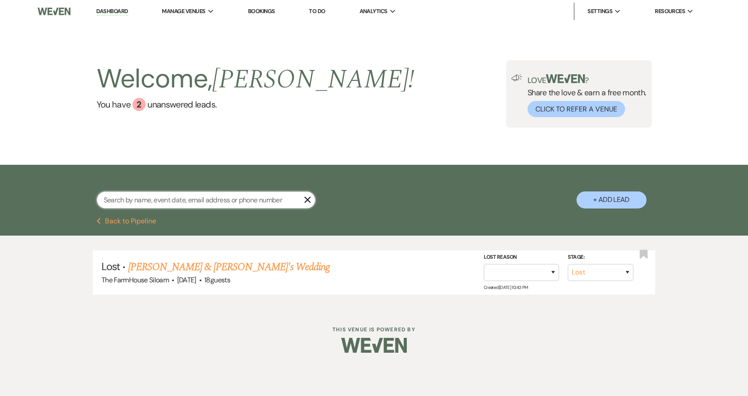
select select "2"
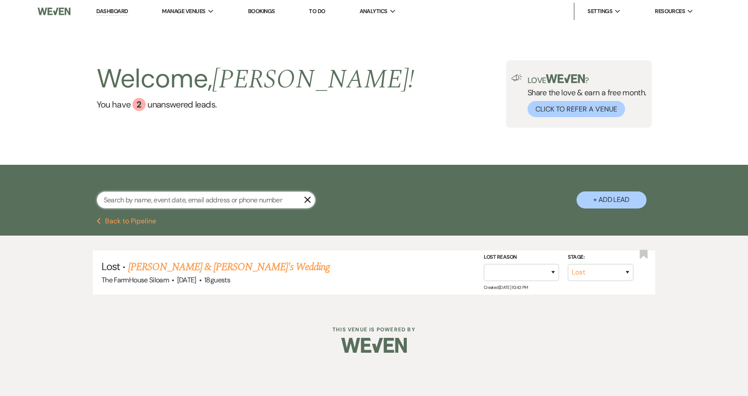
select select "2"
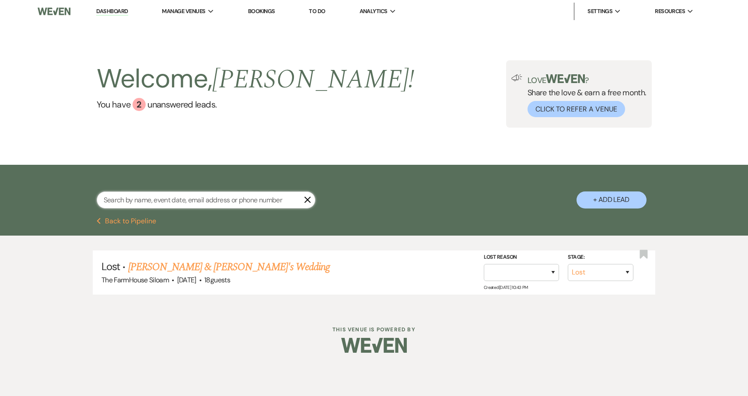
select select "2"
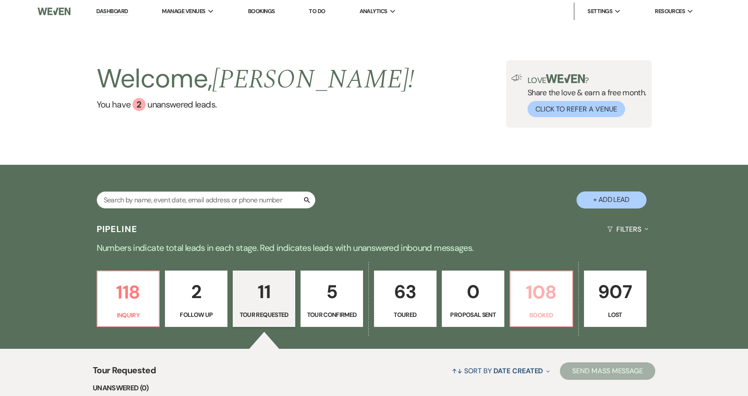
click at [557, 294] on p "108" at bounding box center [541, 292] width 51 height 29
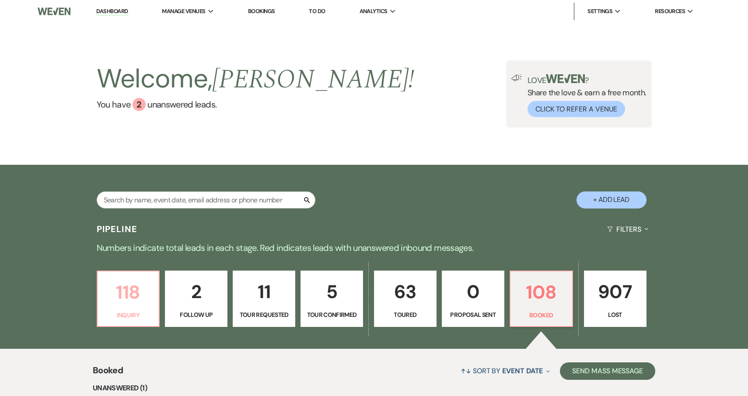
click at [149, 293] on p "118" at bounding box center [128, 292] width 51 height 29
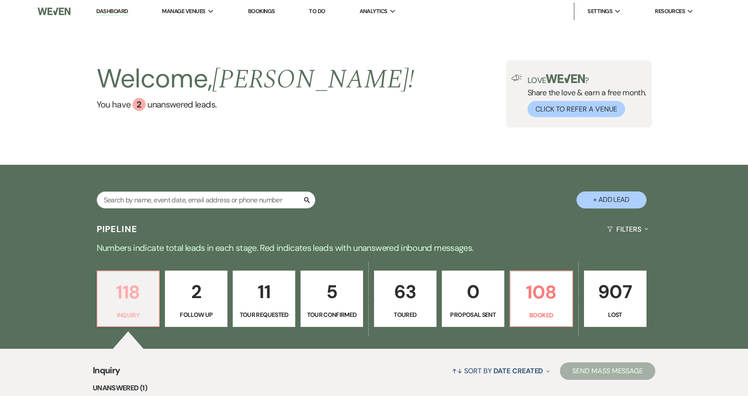
click at [128, 300] on p "118" at bounding box center [128, 292] width 51 height 29
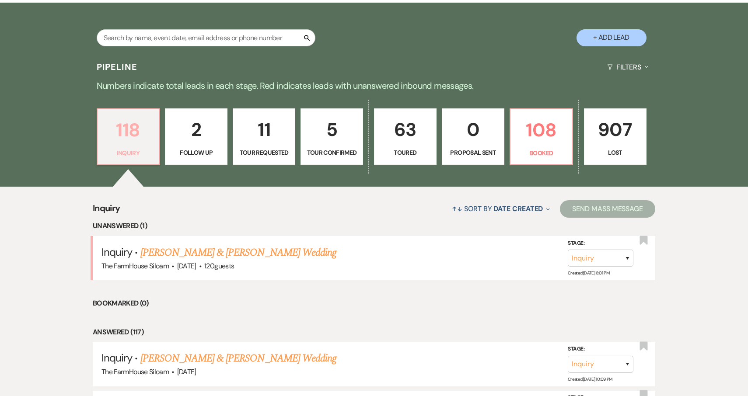
scroll to position [189, 0]
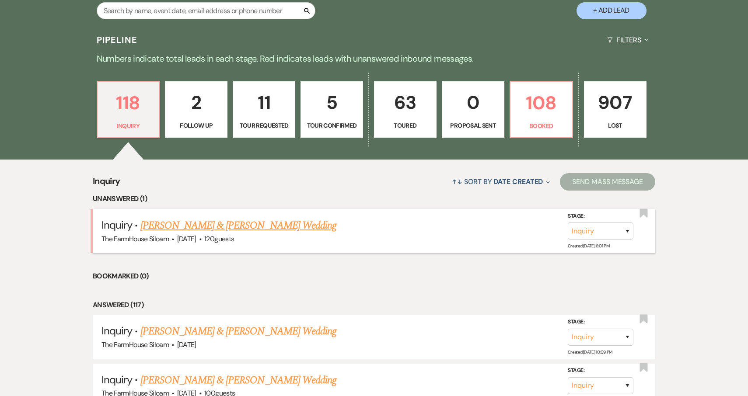
click at [191, 223] on link "[PERSON_NAME] & [PERSON_NAME] Wedding" at bounding box center [238, 226] width 196 height 16
select select "5"
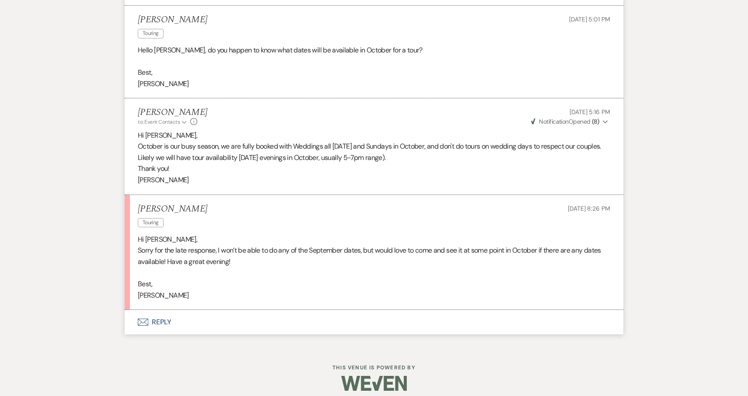
scroll to position [1097, 0]
click at [152, 317] on button "Envelope Reply" at bounding box center [374, 323] width 499 height 24
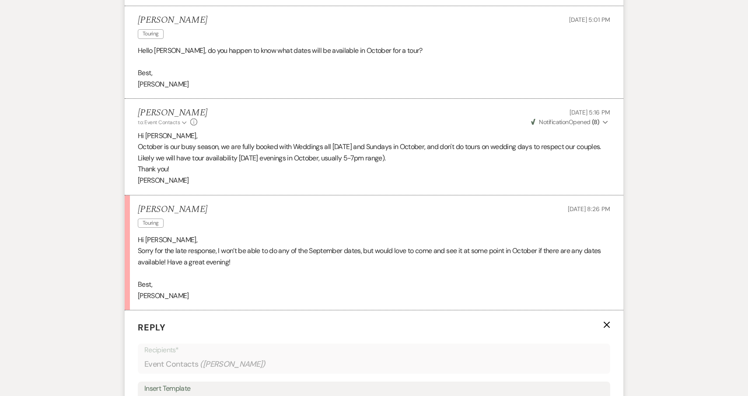
scroll to position [1331, 0]
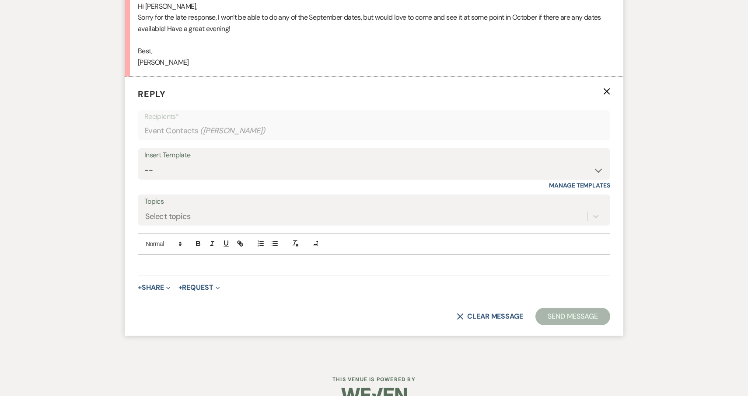
click at [174, 260] on p at bounding box center [374, 265] width 458 height 10
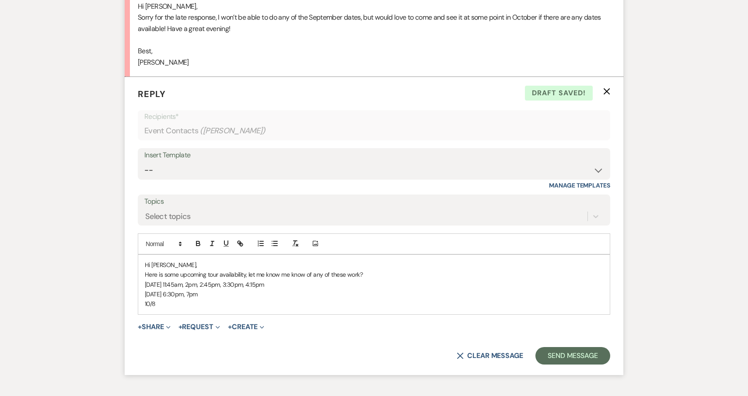
drag, startPoint x: 144, startPoint y: 284, endPoint x: 161, endPoint y: 295, distance: 20.5
click at [161, 296] on div "Hi Chloe, Here is some upcoming tour availability, let me know me know of any o…" at bounding box center [373, 284] width 471 height 59
click at [164, 299] on p "10/8" at bounding box center [374, 304] width 458 height 10
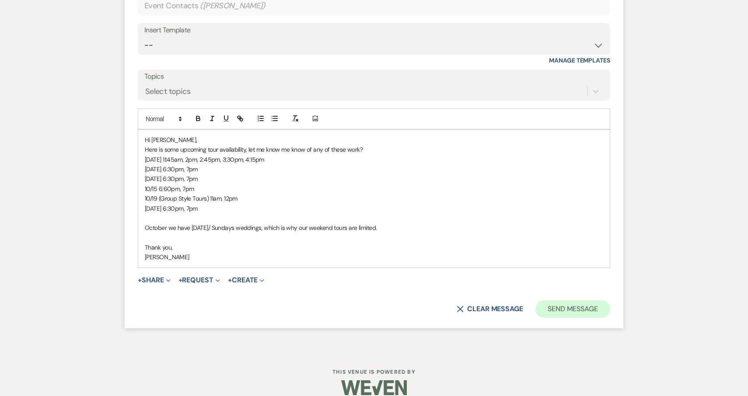
click at [560, 300] on button "Send Message" at bounding box center [572, 308] width 75 height 17
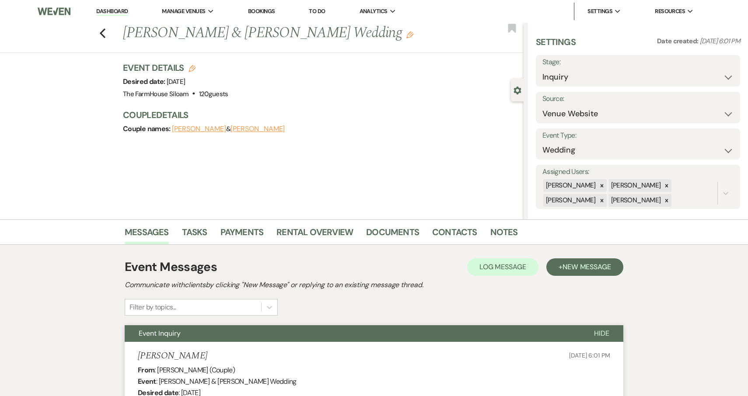
scroll to position [0, 0]
select select "2"
click at [710, 73] on button "Save" at bounding box center [718, 70] width 43 height 17
click at [104, 33] on icon "Previous" at bounding box center [102, 33] width 7 height 10
select select "2"
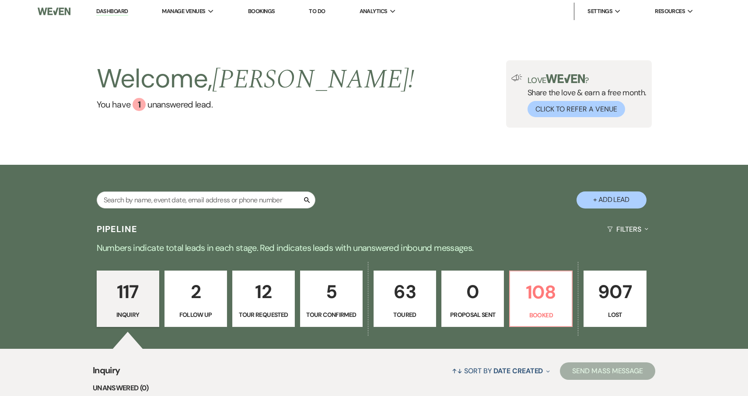
click at [271, 306] on p "12" at bounding box center [263, 291] width 51 height 29
select select "2"
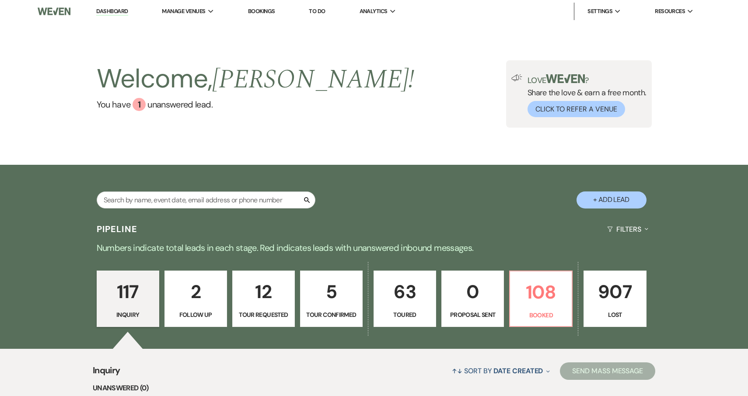
select select "2"
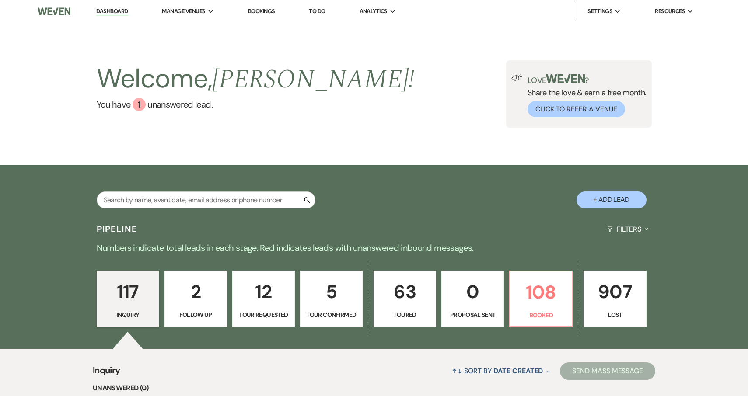
select select "2"
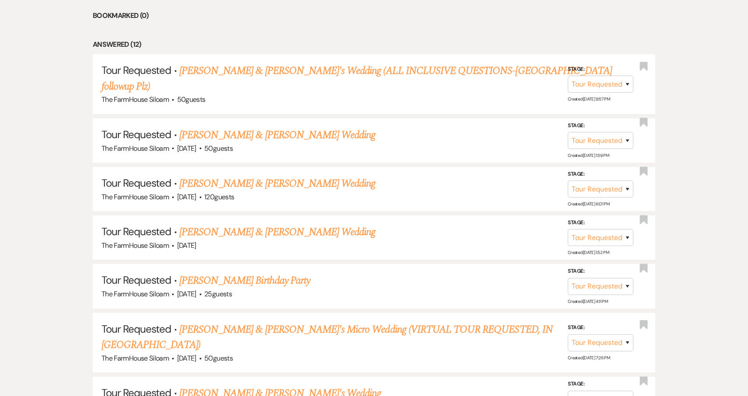
scroll to position [410, 0]
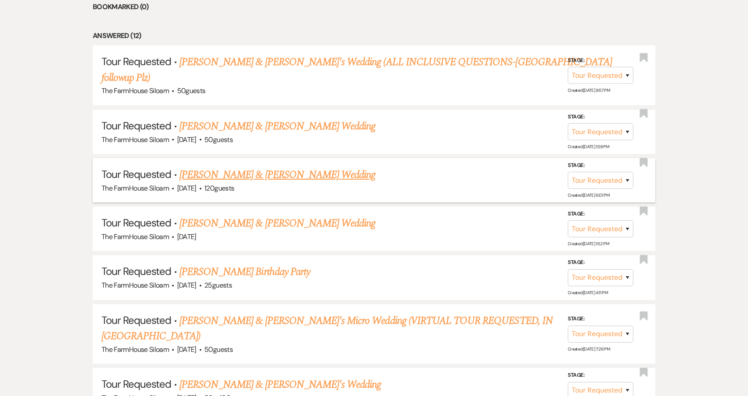
click at [237, 167] on link "[PERSON_NAME] & [PERSON_NAME] Wedding" at bounding box center [277, 175] width 196 height 16
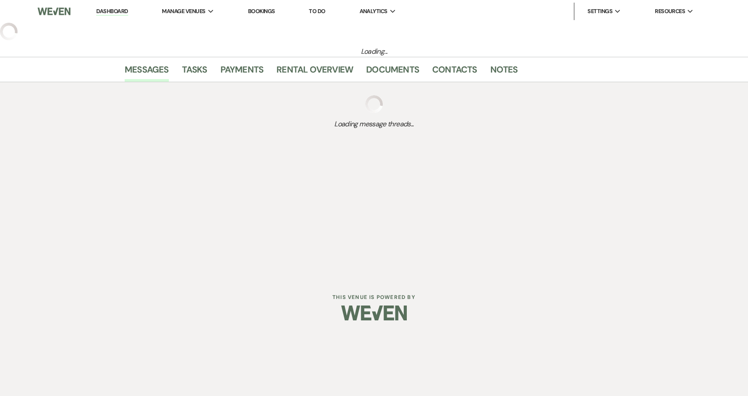
select select "2"
select select "5"
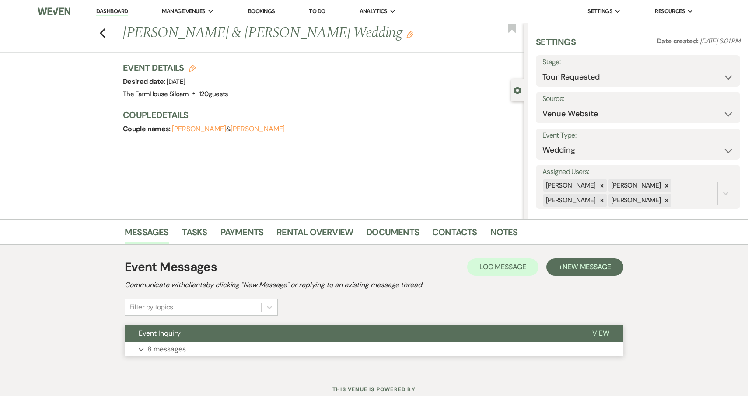
click at [157, 353] on p "8 messages" at bounding box center [166, 349] width 38 height 11
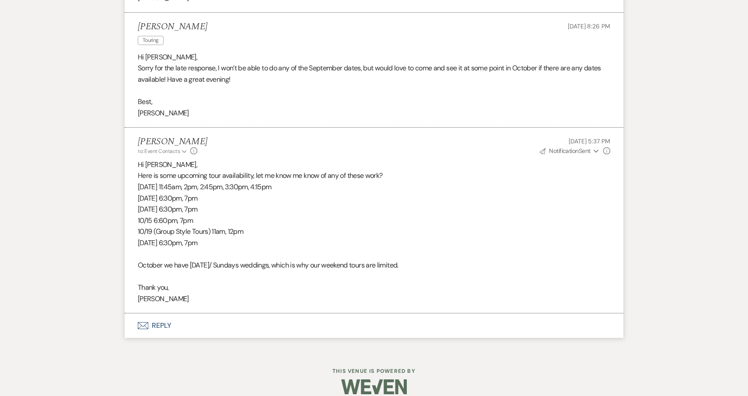
scroll to position [1280, 0]
drag, startPoint x: 139, startPoint y: 168, endPoint x: 304, endPoint y: 292, distance: 206.8
click at [304, 292] on div "Hi Chloe, Here is some upcoming tour availability, let me know me know of any o…" at bounding box center [374, 233] width 472 height 146
copy div "Here is some upcoming tour availability, let me know me know of any of these wo…"
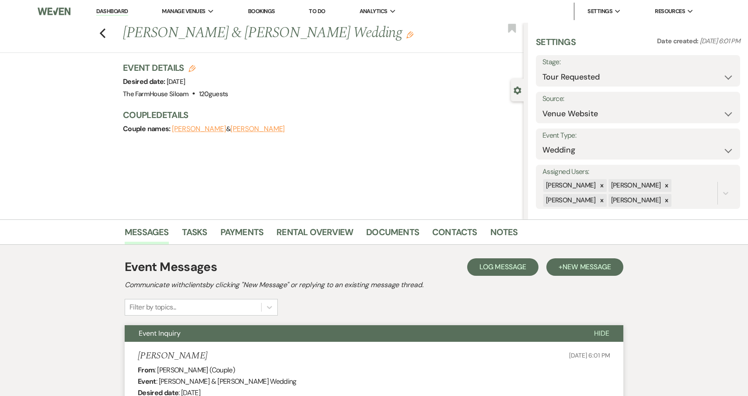
scroll to position [0, 0]
click at [102, 31] on use "button" at bounding box center [103, 33] width 6 height 10
select select "2"
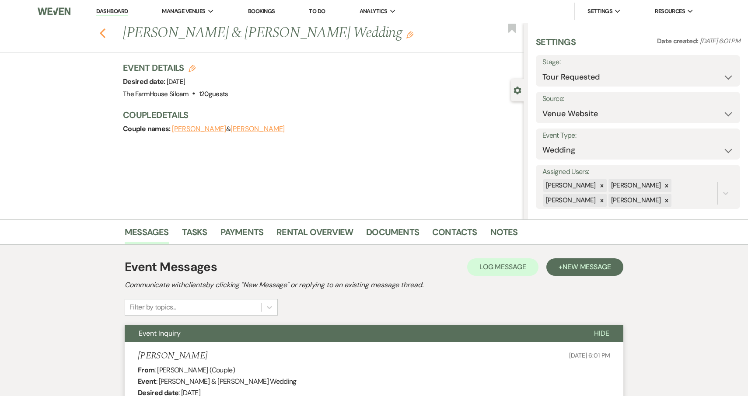
select select "2"
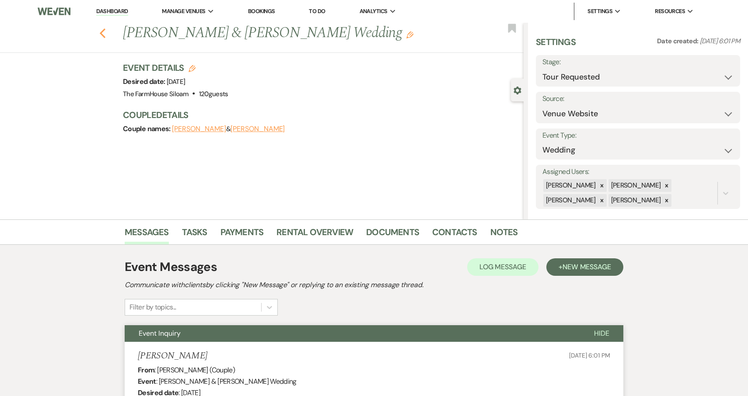
select select "2"
